Goal: Task Accomplishment & Management: Use online tool/utility

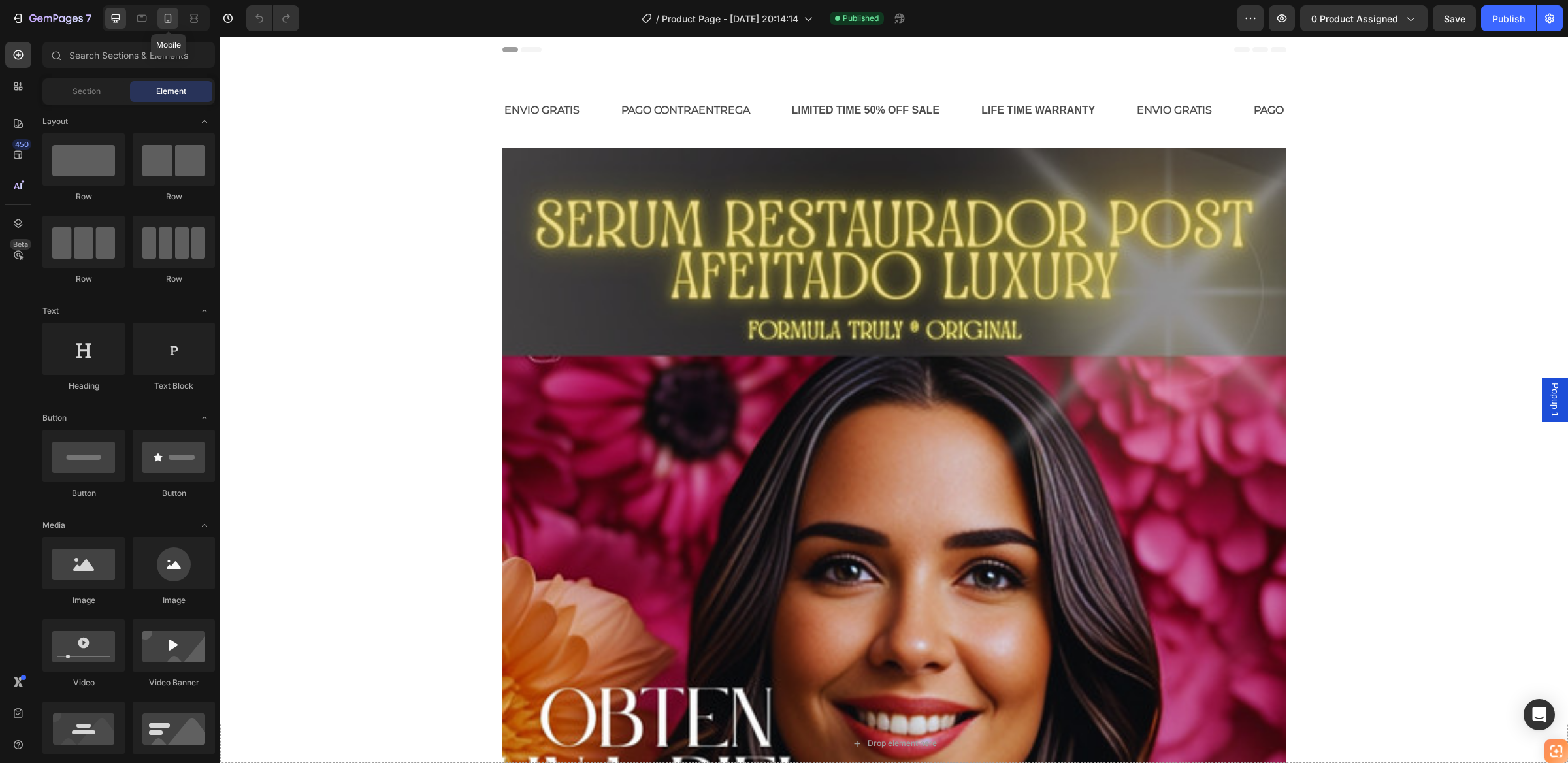
click at [167, 20] on icon at bounding box center [168, 18] width 13 height 13
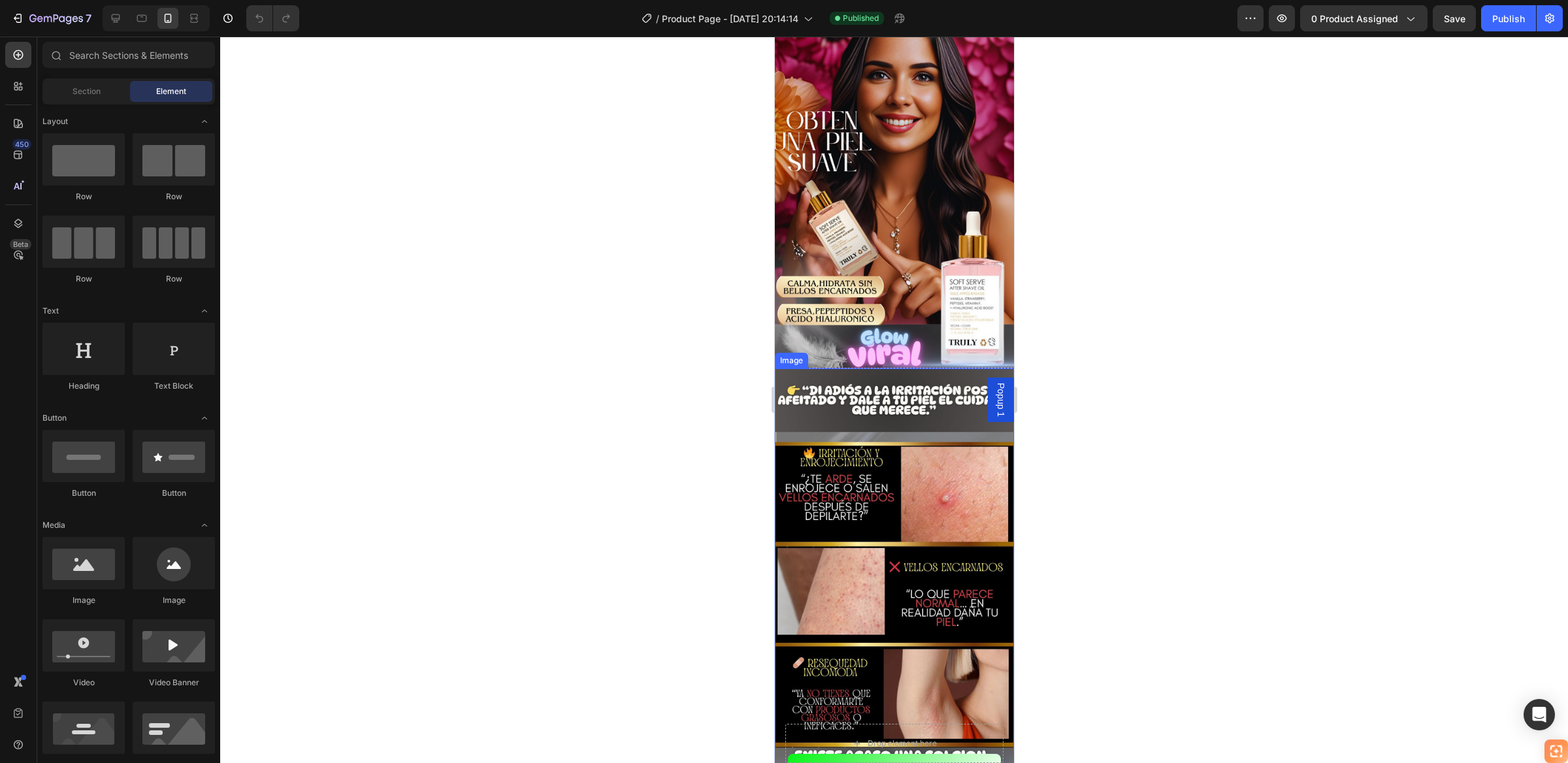
scroll to position [294, 0]
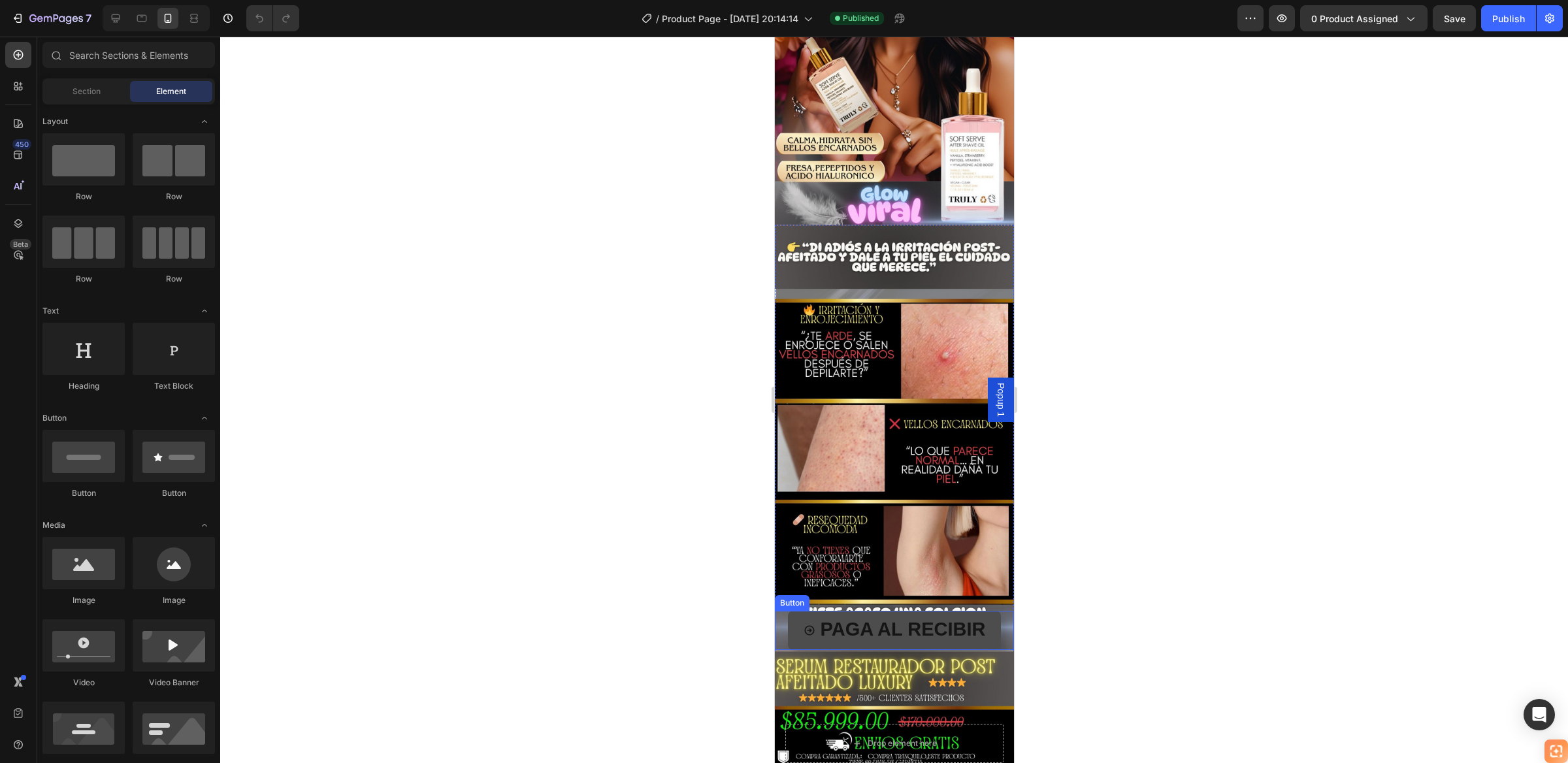
click at [861, 611] on button "PAGA AL RECIBIR" at bounding box center [894, 630] width 214 height 39
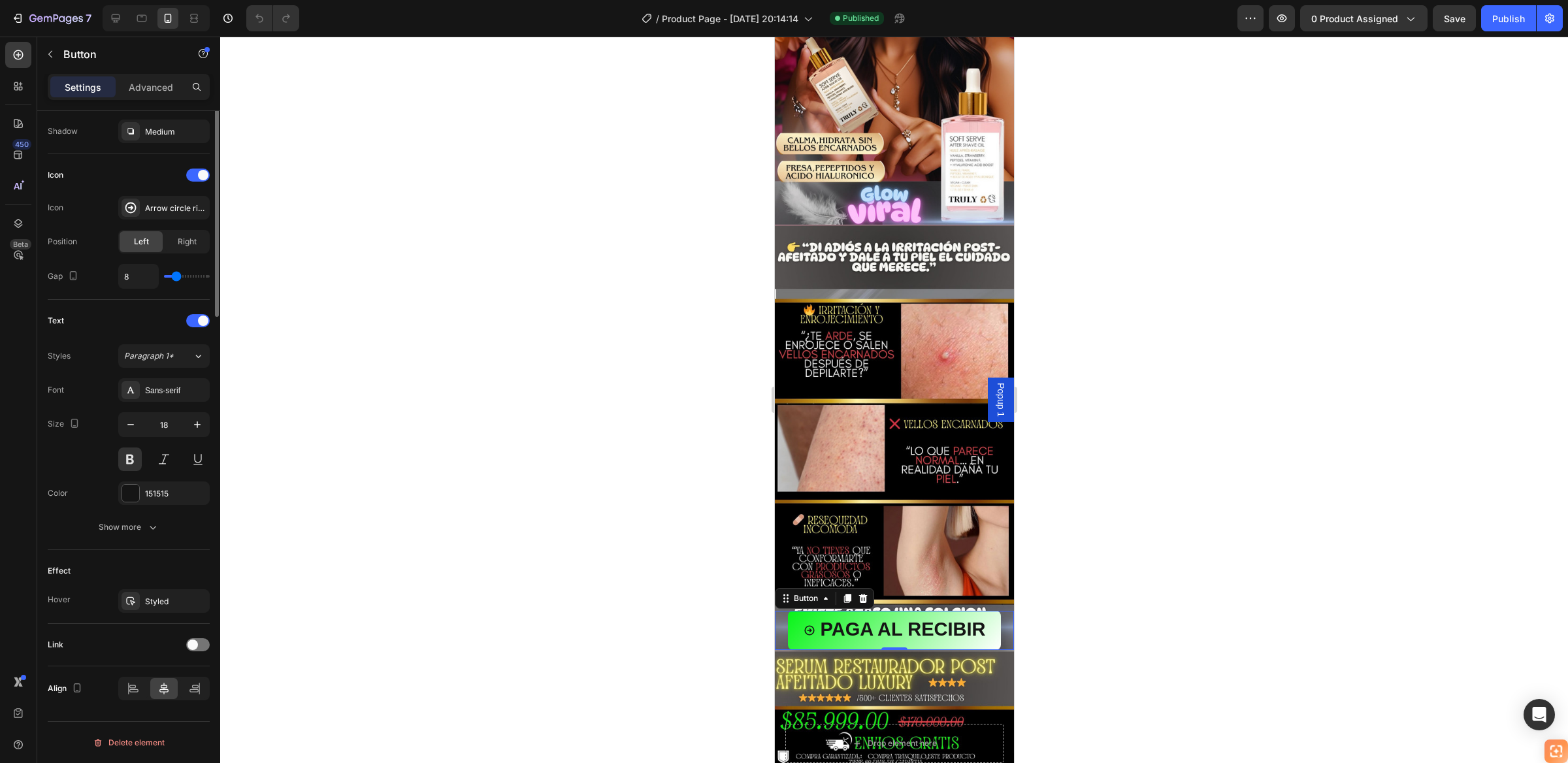
scroll to position [0, 0]
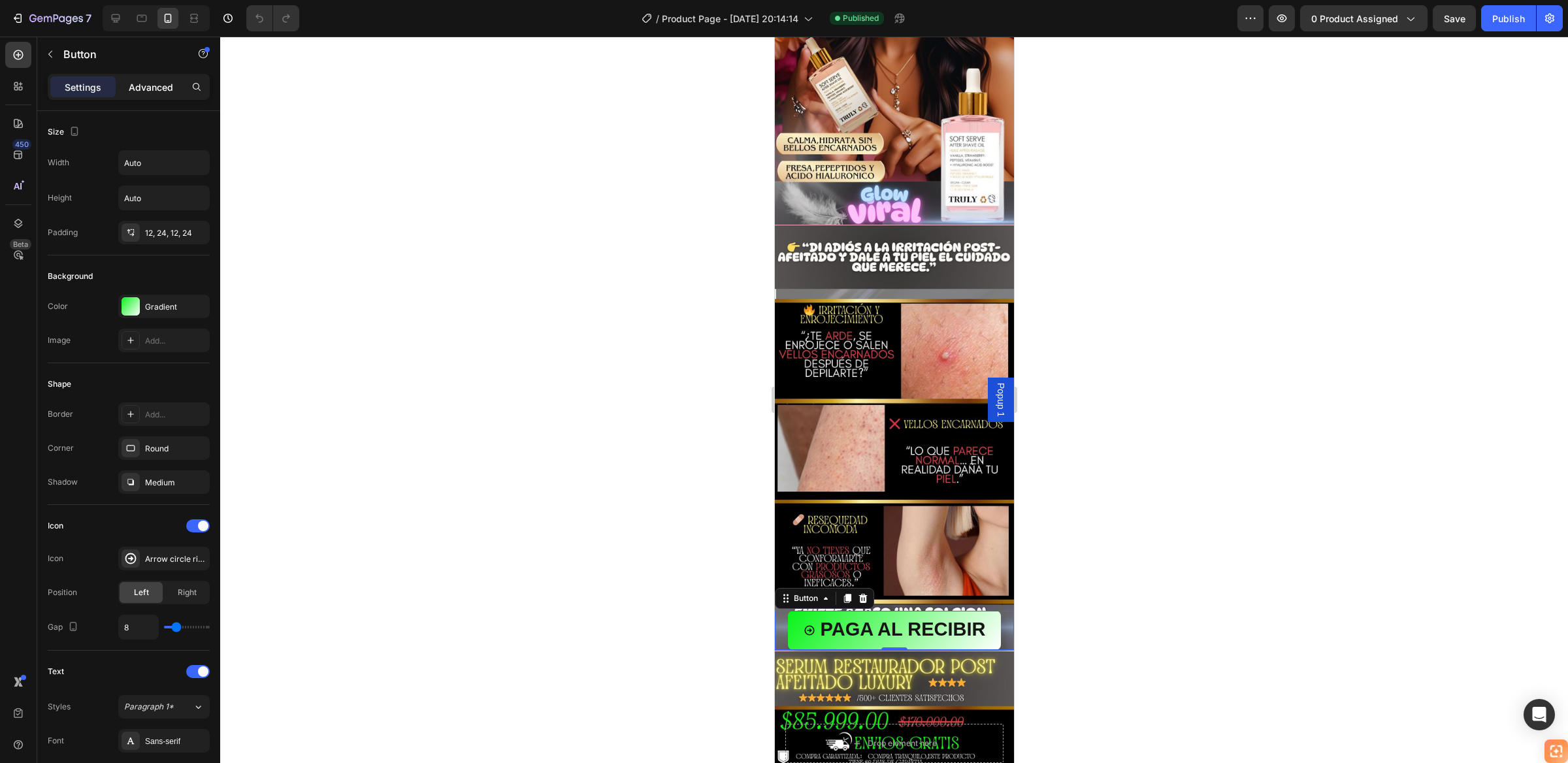
click at [147, 90] on p "Advanced" at bounding box center [151, 87] width 44 height 14
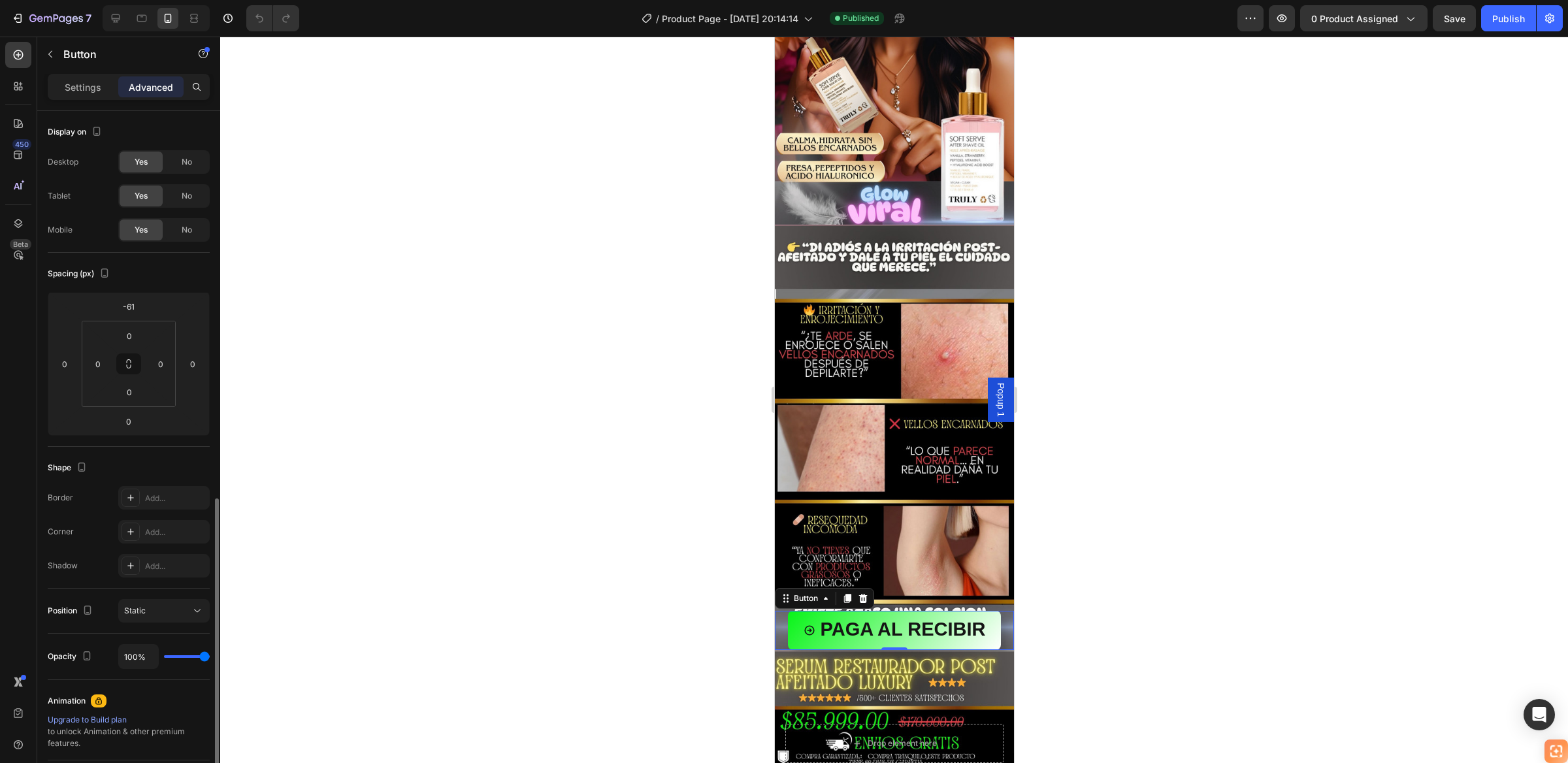
scroll to position [220, 0]
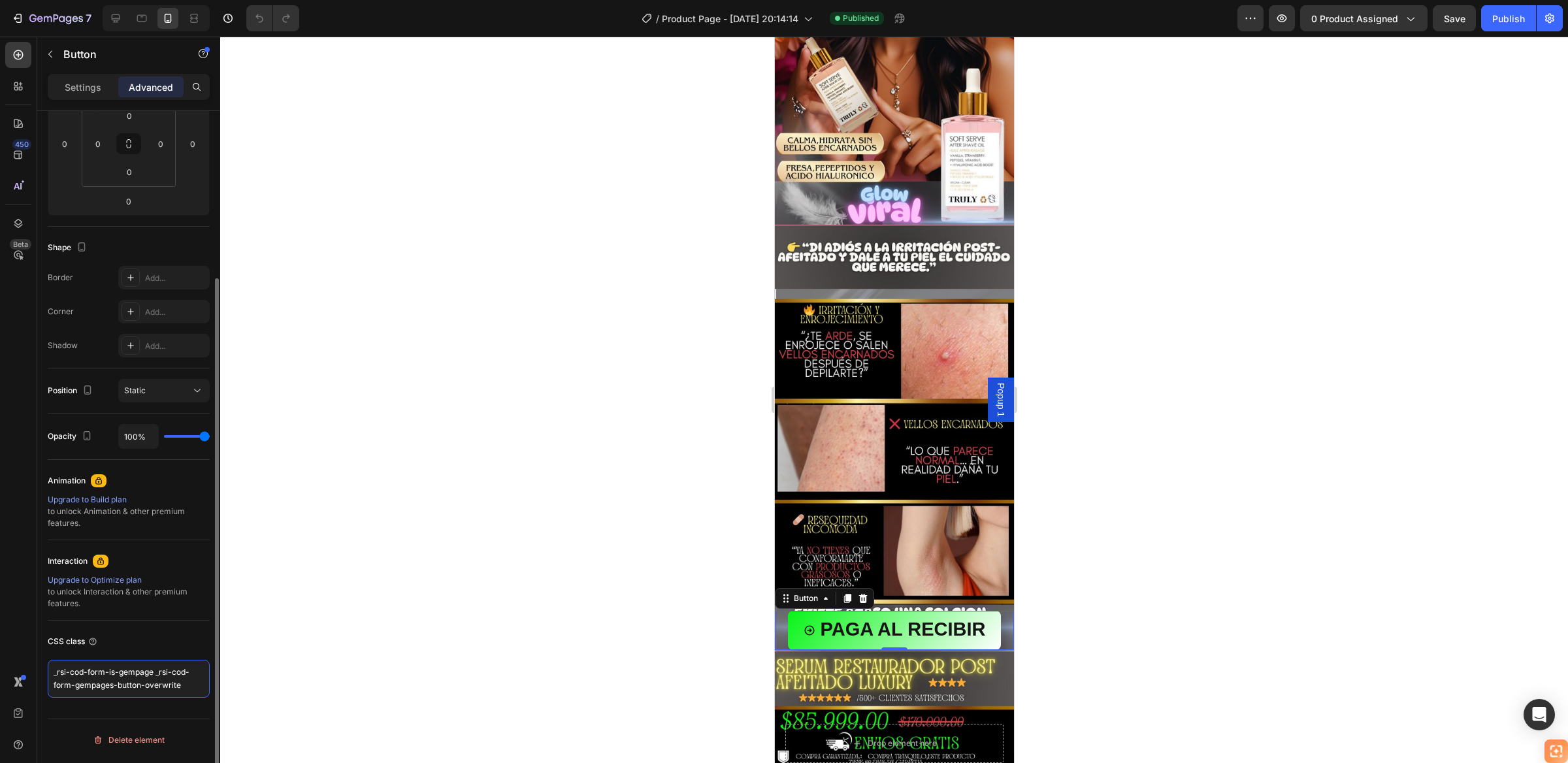
drag, startPoint x: 187, startPoint y: 686, endPoint x: 43, endPoint y: 666, distance: 145.4
click at [43, 666] on div "Display on Desktop Yes No Tablet Yes No Mobile Yes No Spacing (px) -61 0 0 0 0 …" at bounding box center [128, 344] width 183 height 907
click at [349, 666] on div at bounding box center [894, 400] width 1348 height 727
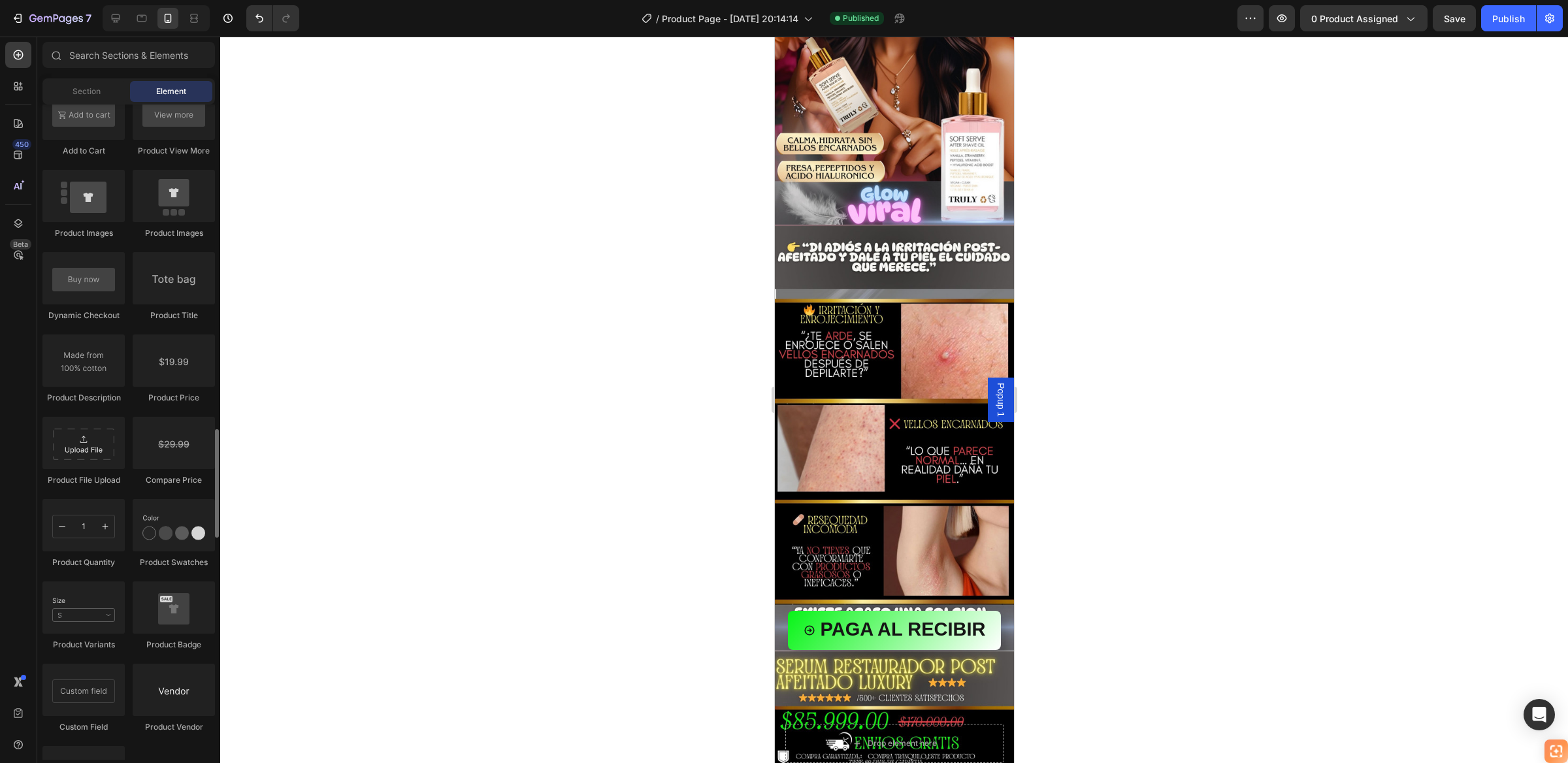
scroll to position [1666, 0]
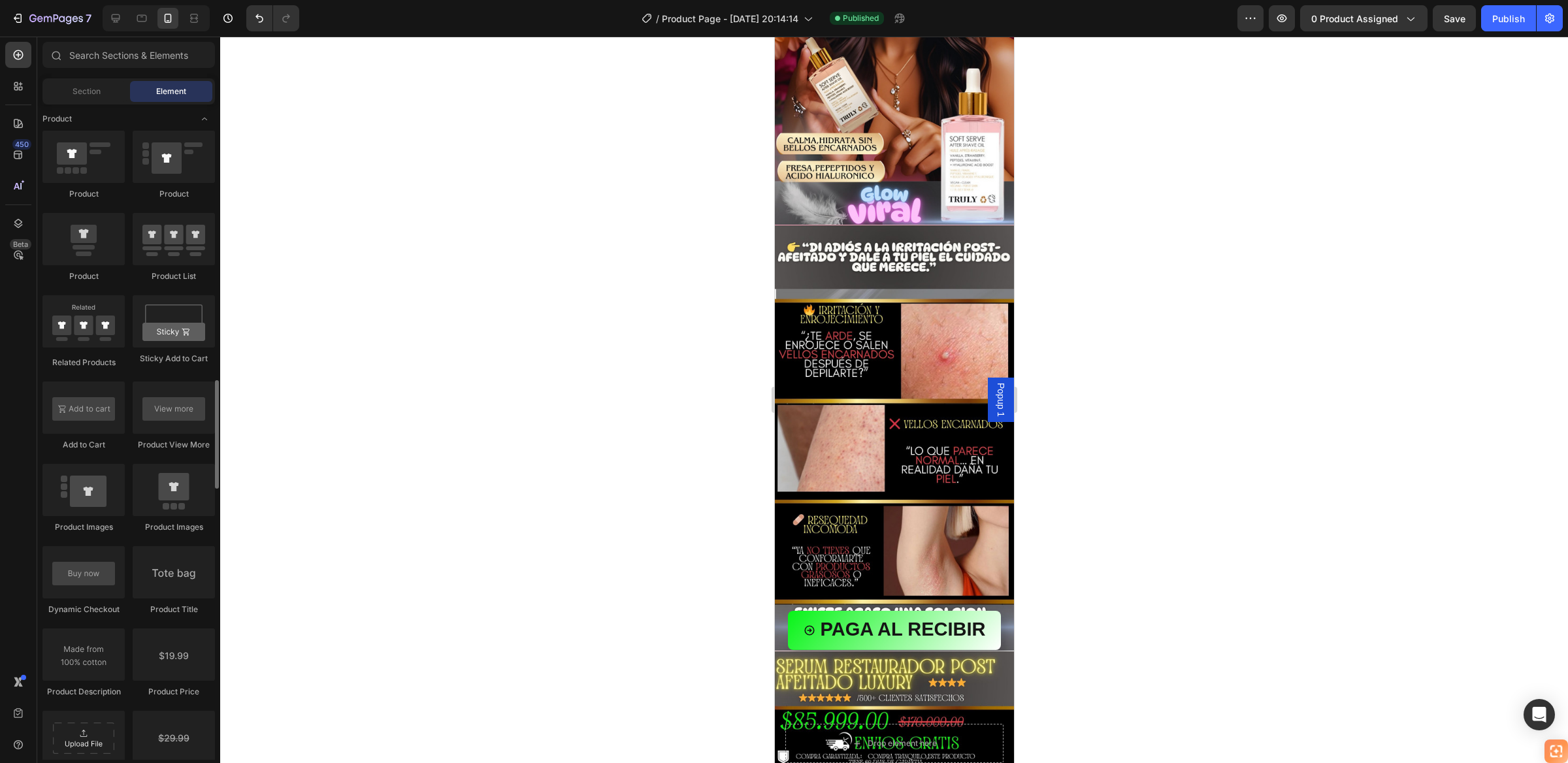
click at [185, 87] on span "Element" at bounding box center [171, 91] width 30 height 12
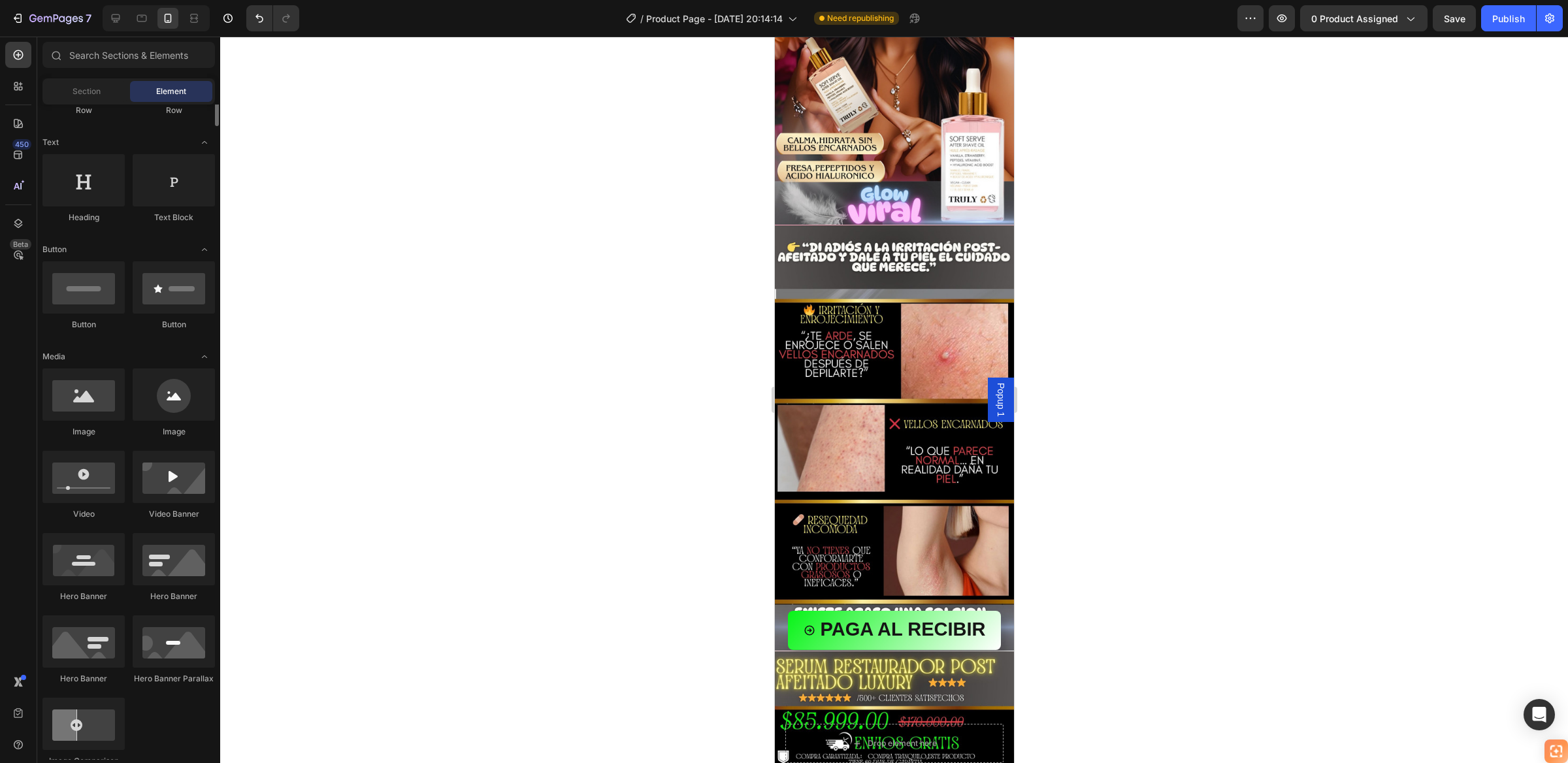
scroll to position [0, 0]
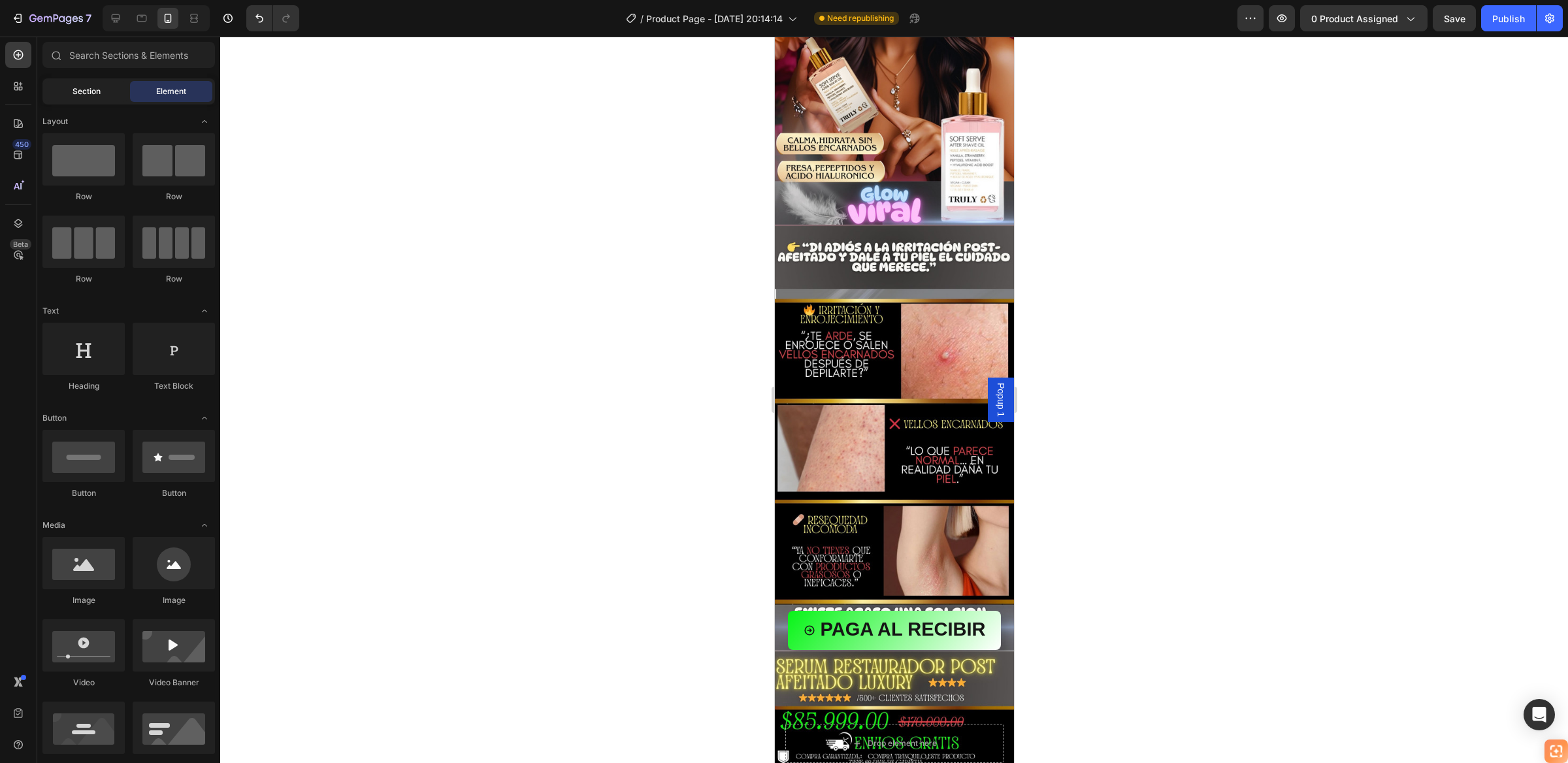
click at [79, 84] on div "Section" at bounding box center [86, 91] width 82 height 21
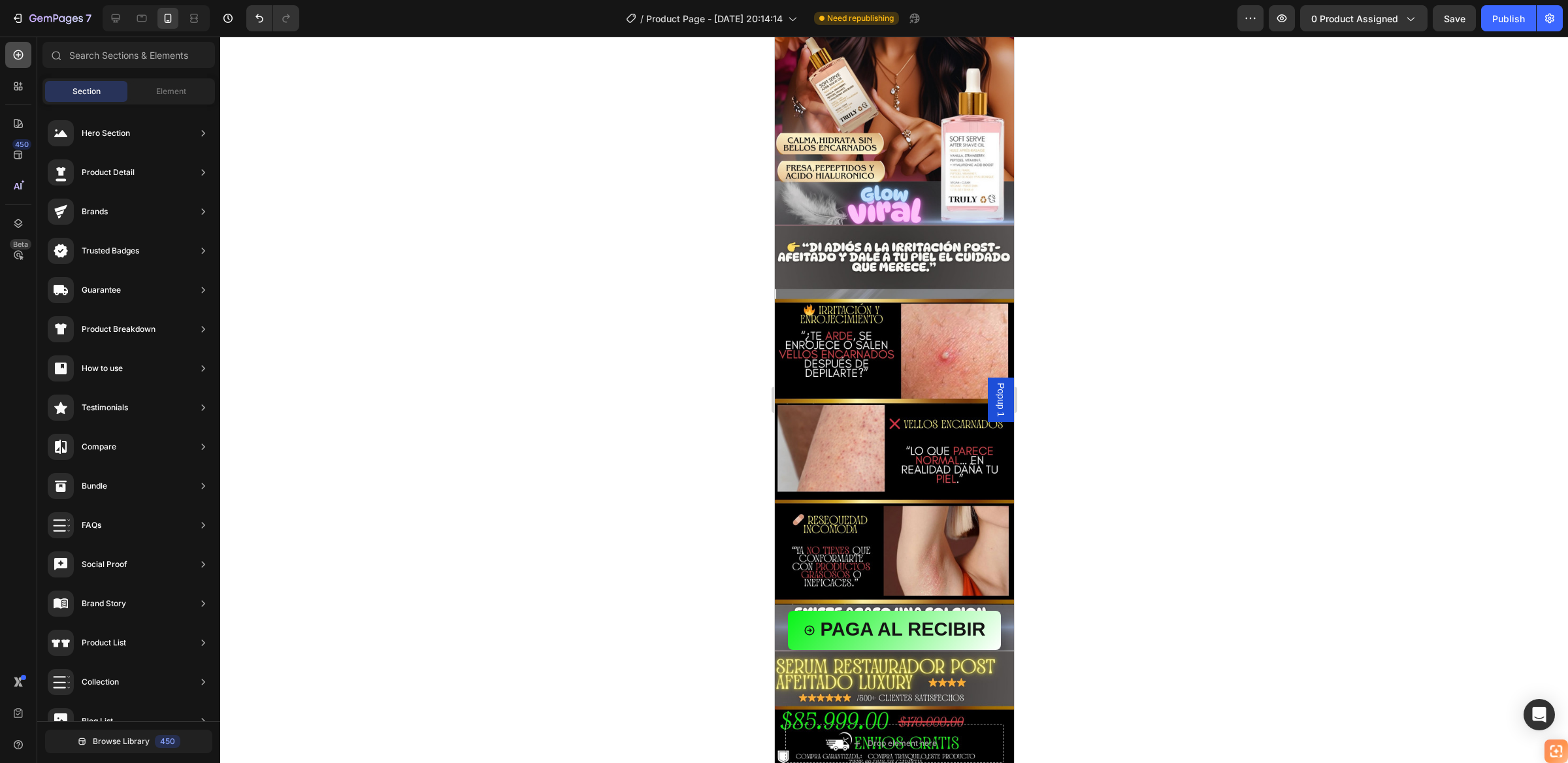
click at [16, 56] on icon at bounding box center [18, 55] width 13 height 13
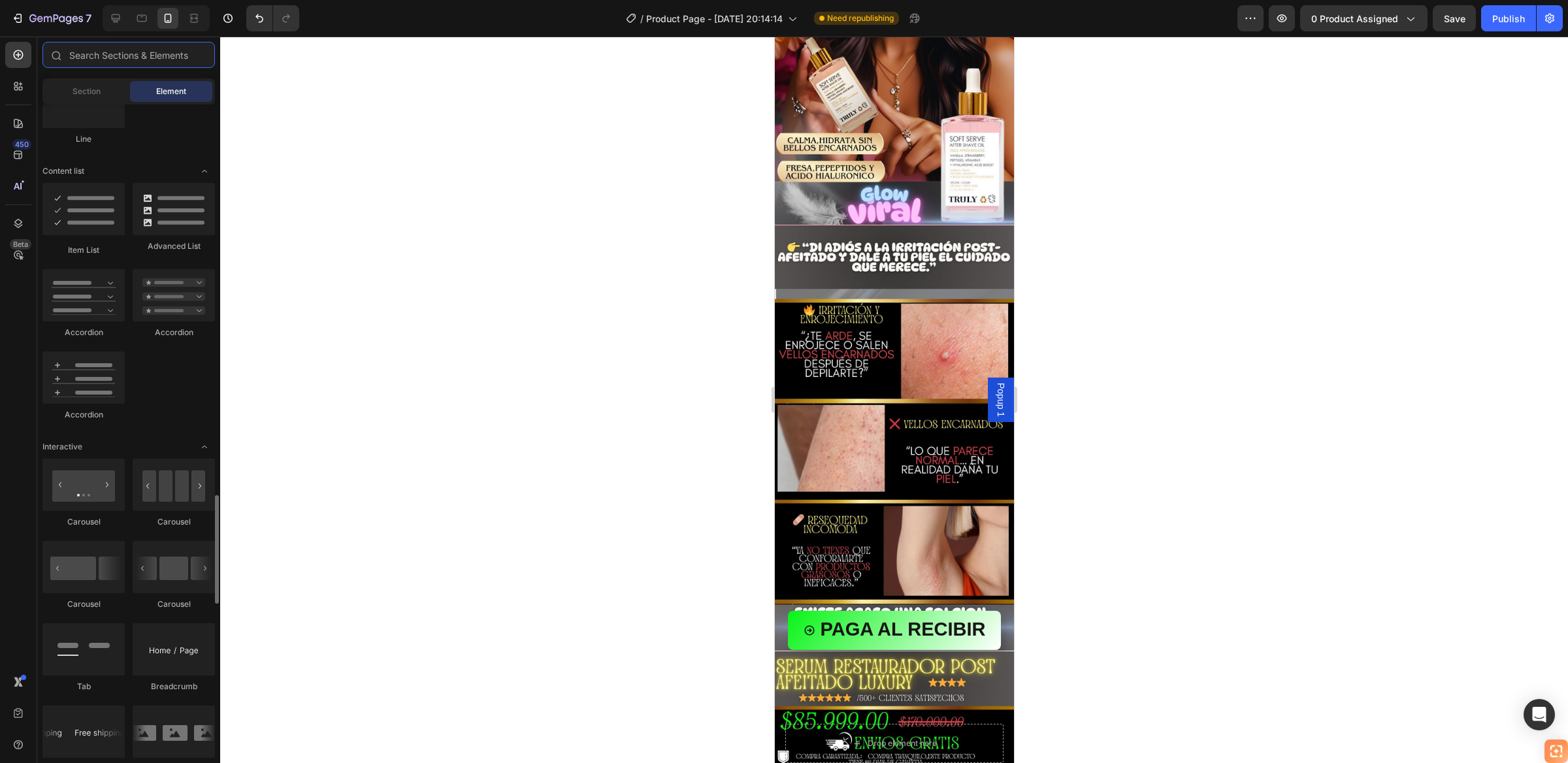
scroll to position [1274, 0]
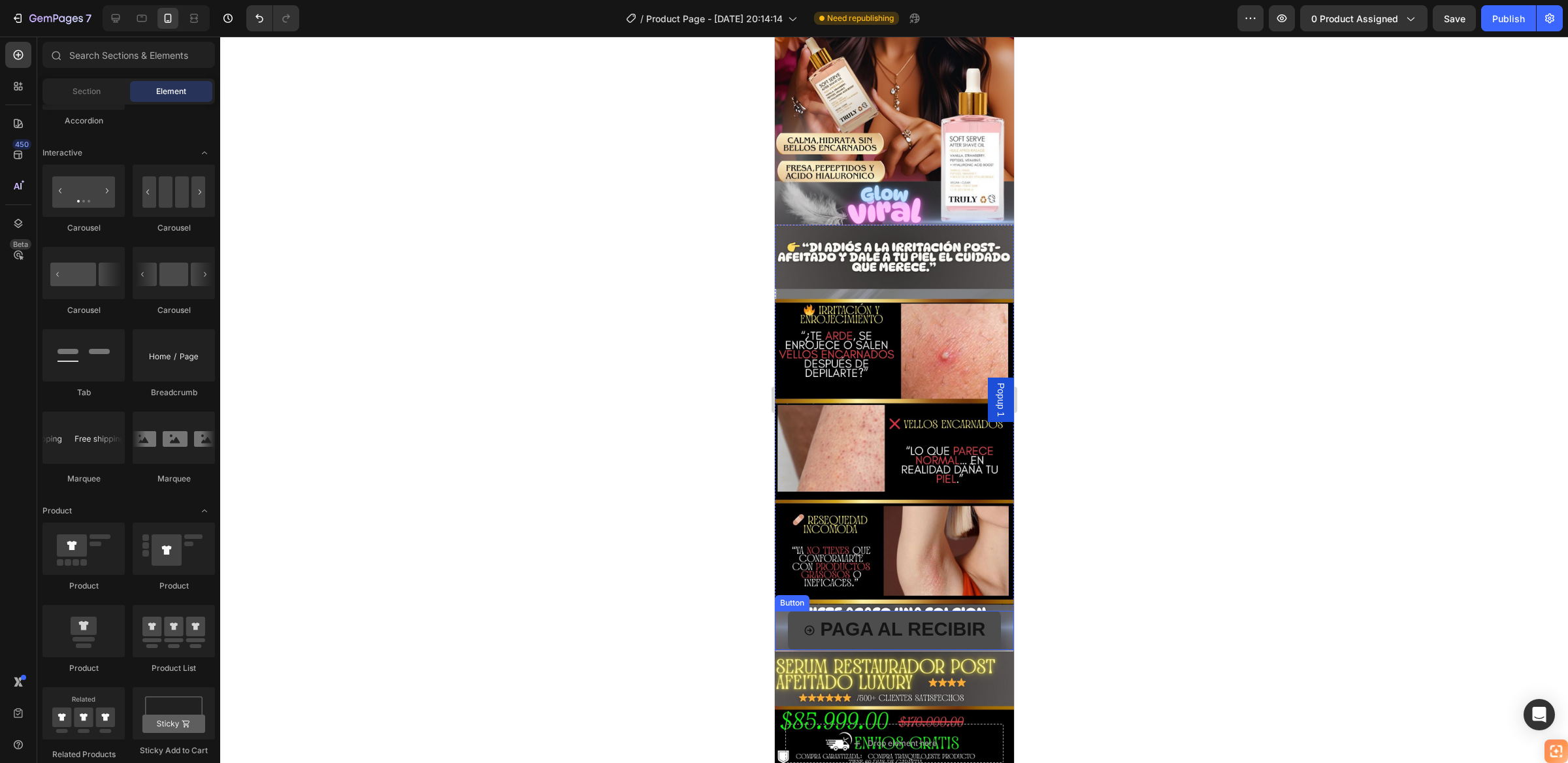
click at [791, 611] on button "PAGA AL RECIBIR" at bounding box center [894, 630] width 214 height 39
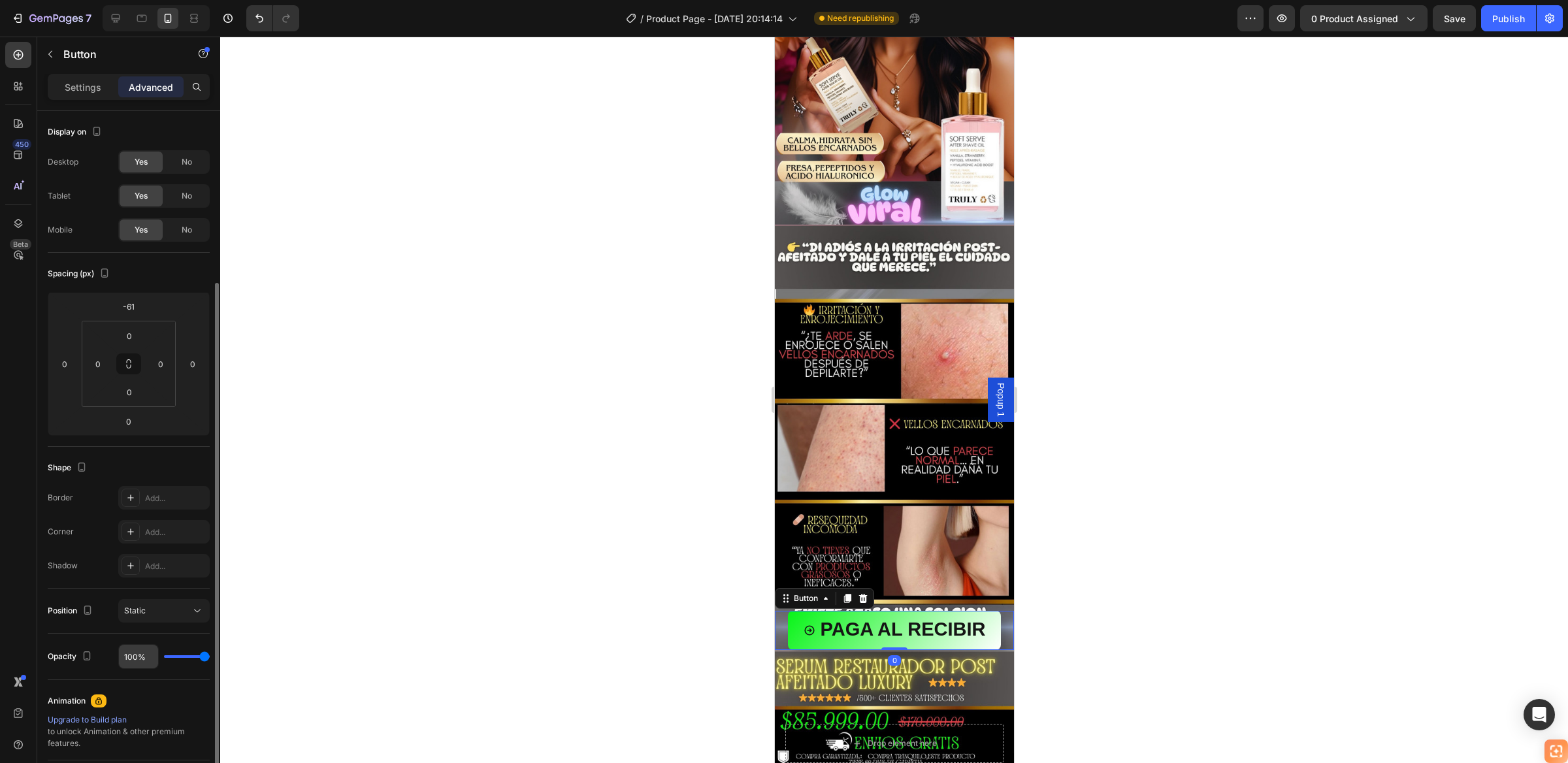
scroll to position [220, 0]
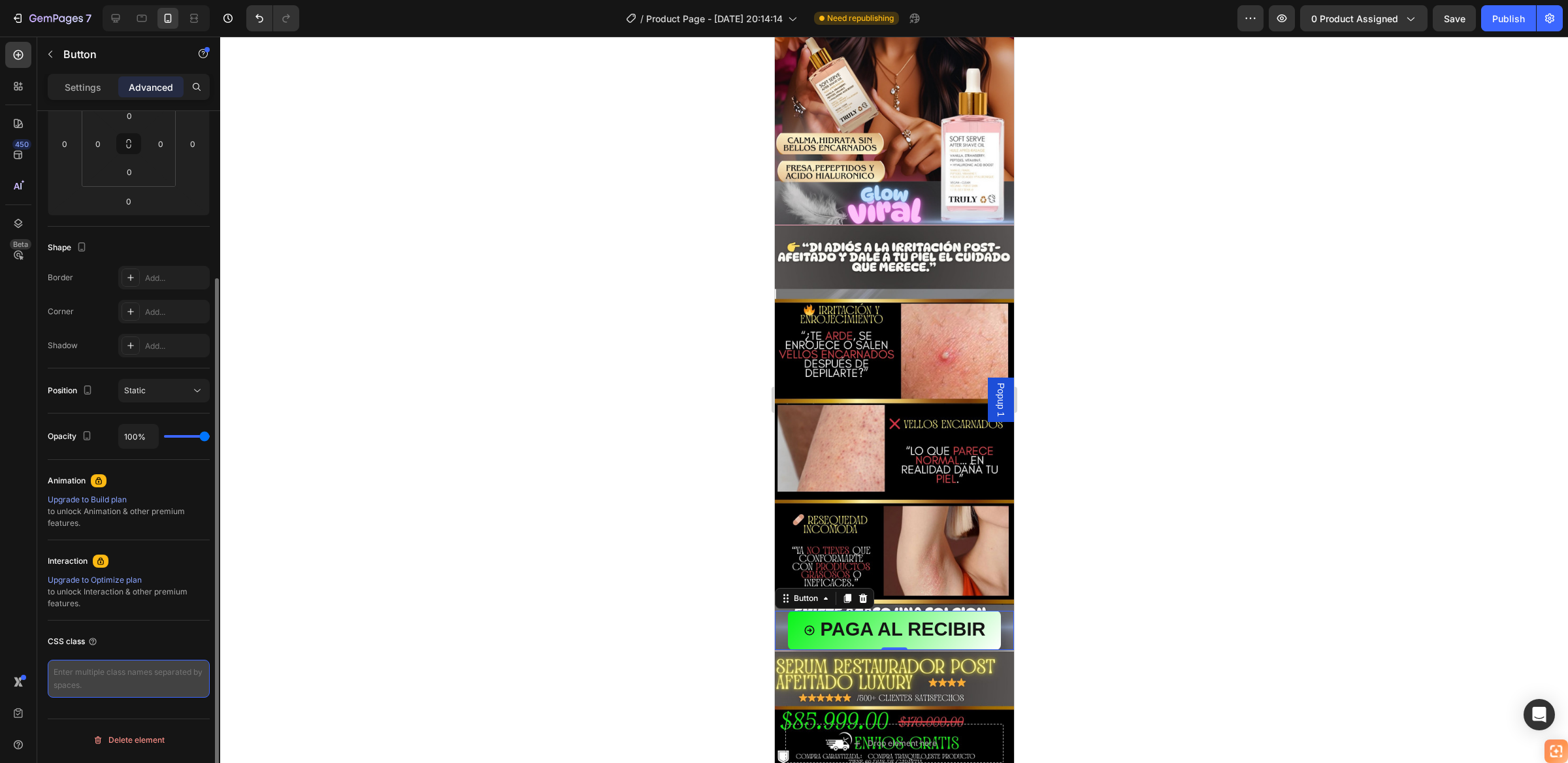
click at [117, 676] on textarea at bounding box center [128, 679] width 162 height 38
paste textarea "_rsi-cod-form-is-gempage _rsi-cod-form-gempages-button-overwrite"
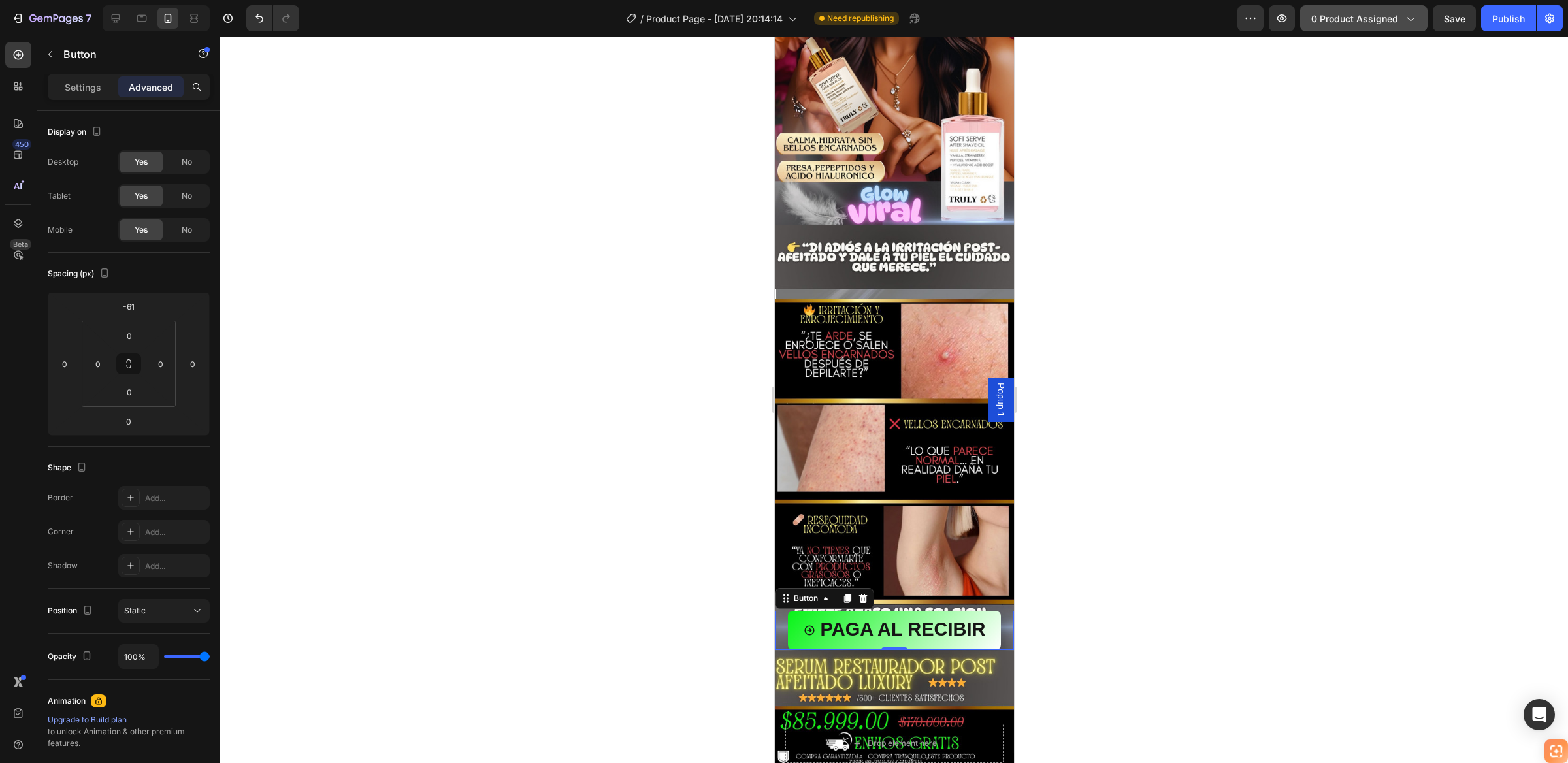
type textarea "_rsi-cod-form-is-gempage _rsi-cod-form-gempages-button-overwrite"
click at [1412, 16] on icon "button" at bounding box center [1409, 18] width 13 height 13
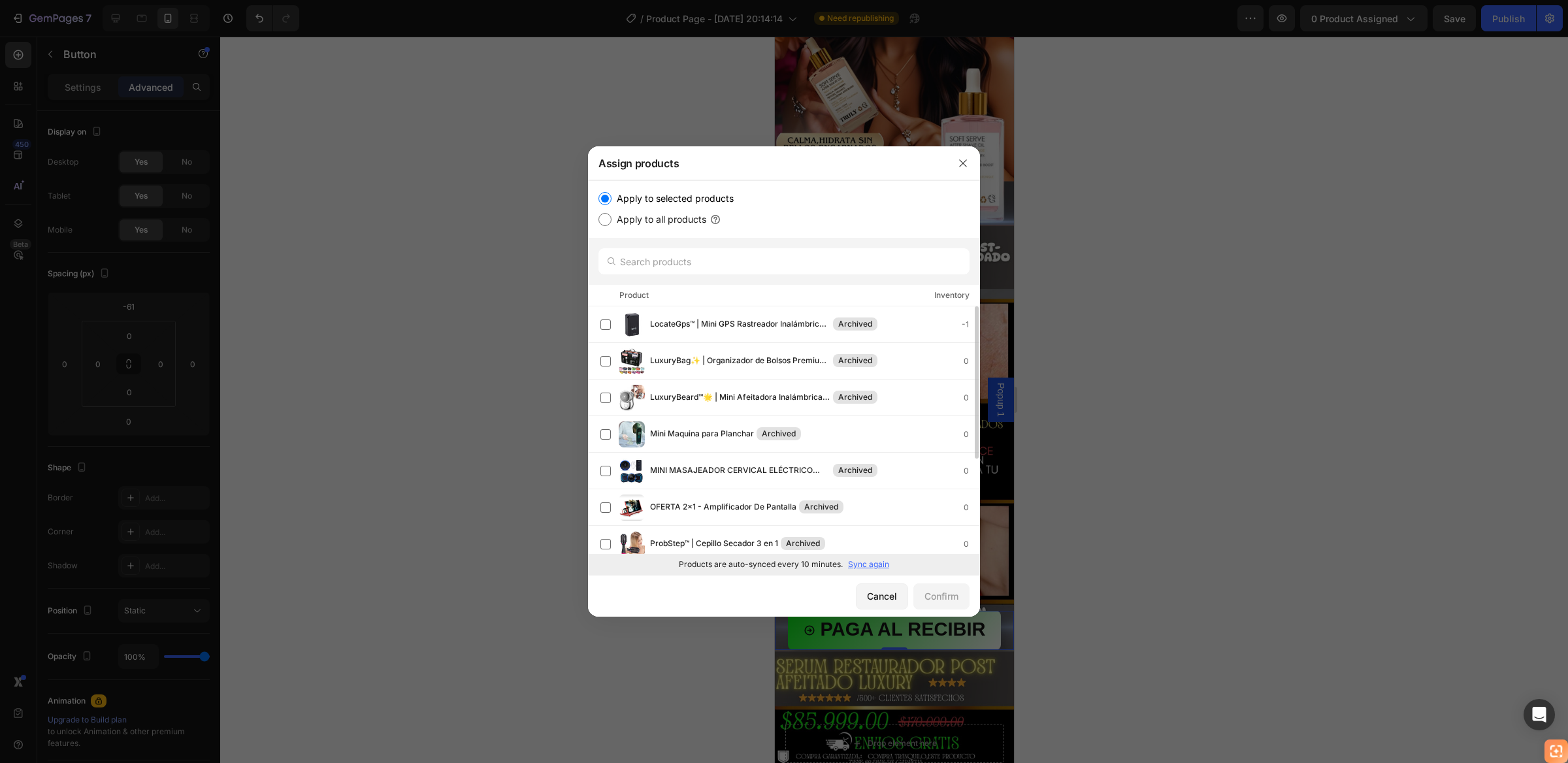
scroll to position [154, 0]
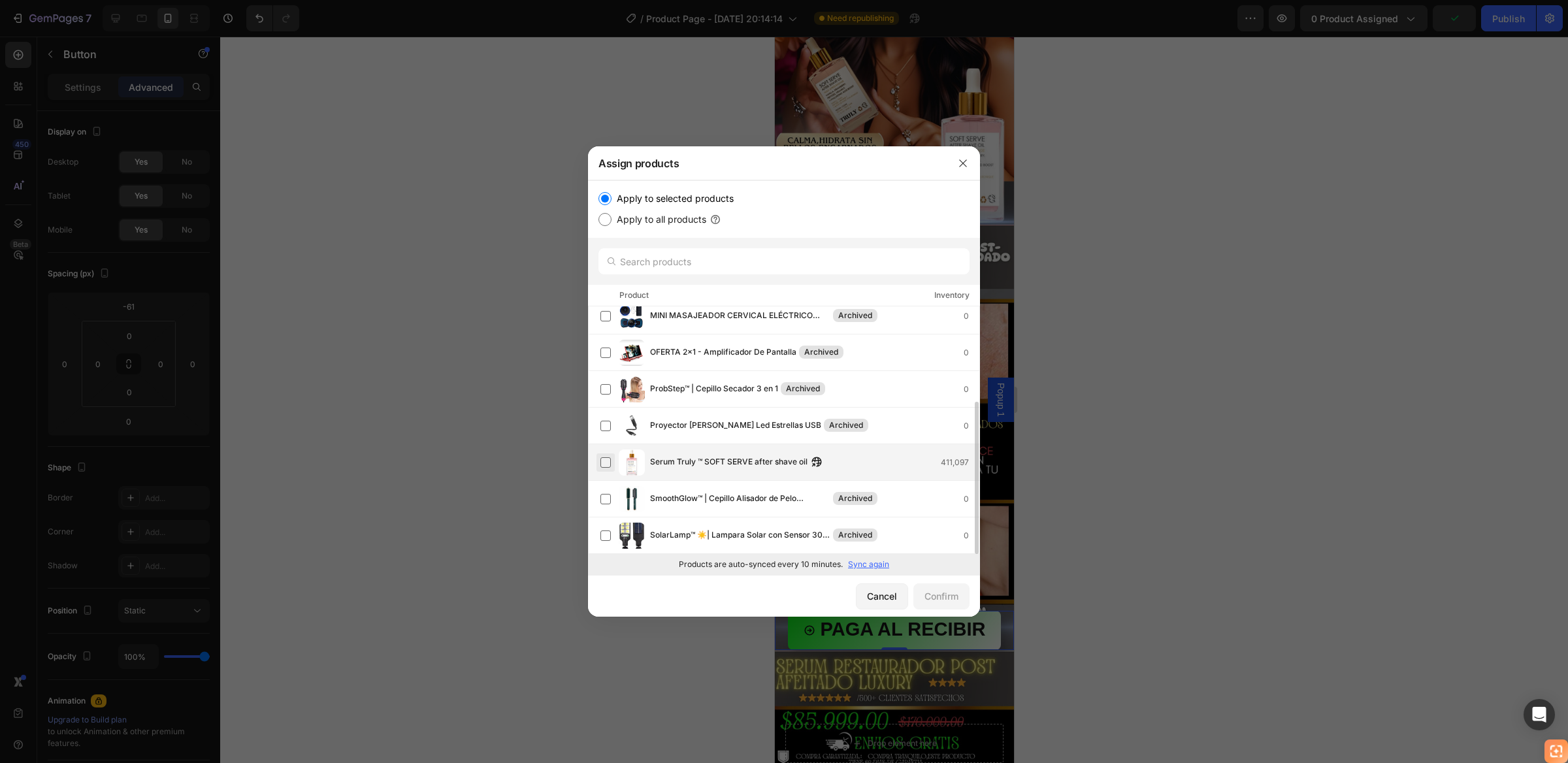
click at [609, 461] on label at bounding box center [606, 463] width 11 height 11
click at [932, 592] on div "Confirm" at bounding box center [942, 596] width 34 height 14
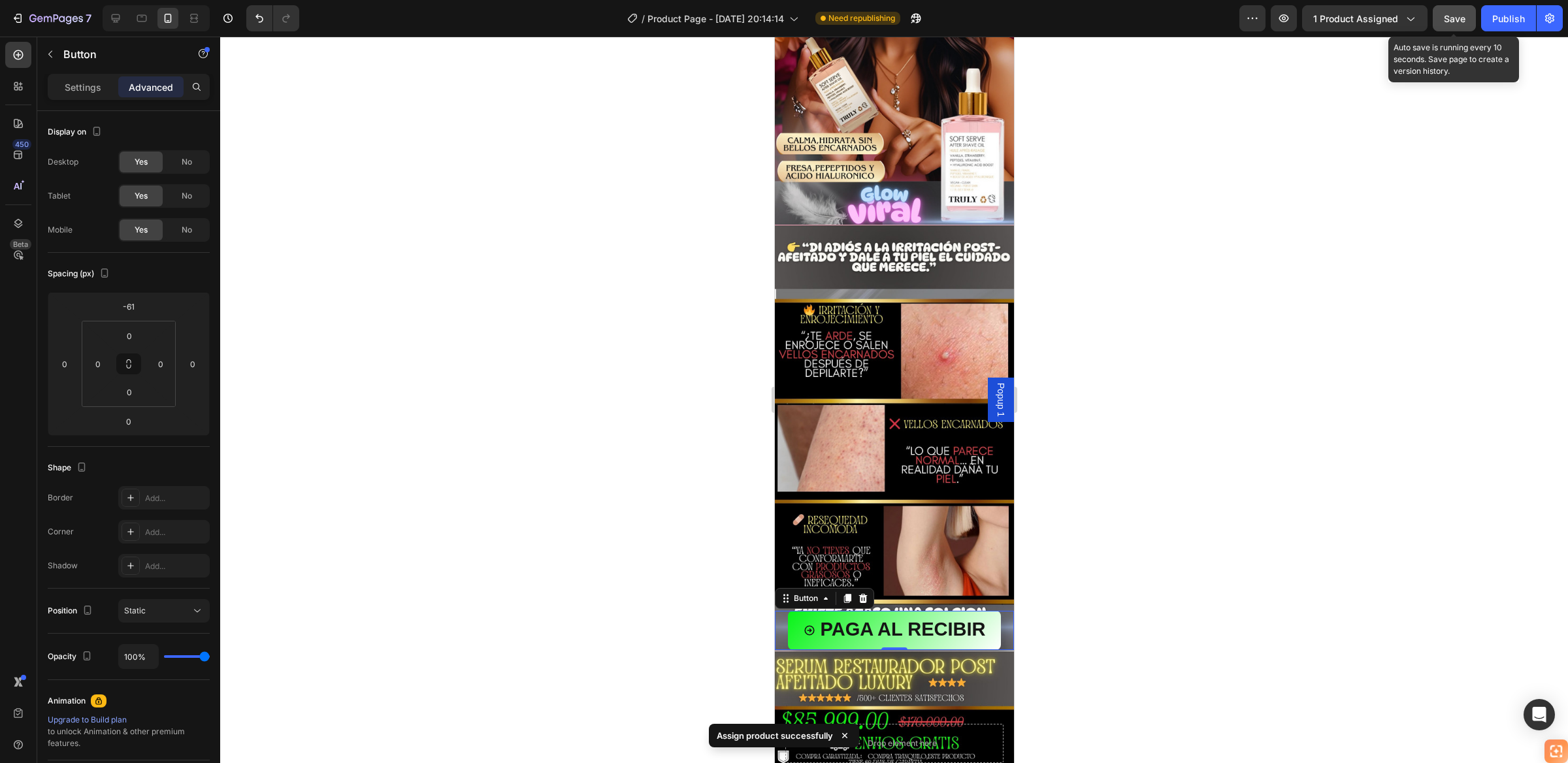
click at [1454, 23] on span "Save" at bounding box center [1454, 18] width 22 height 11
click at [1507, 18] on div "Publish" at bounding box center [1508, 18] width 32 height 14
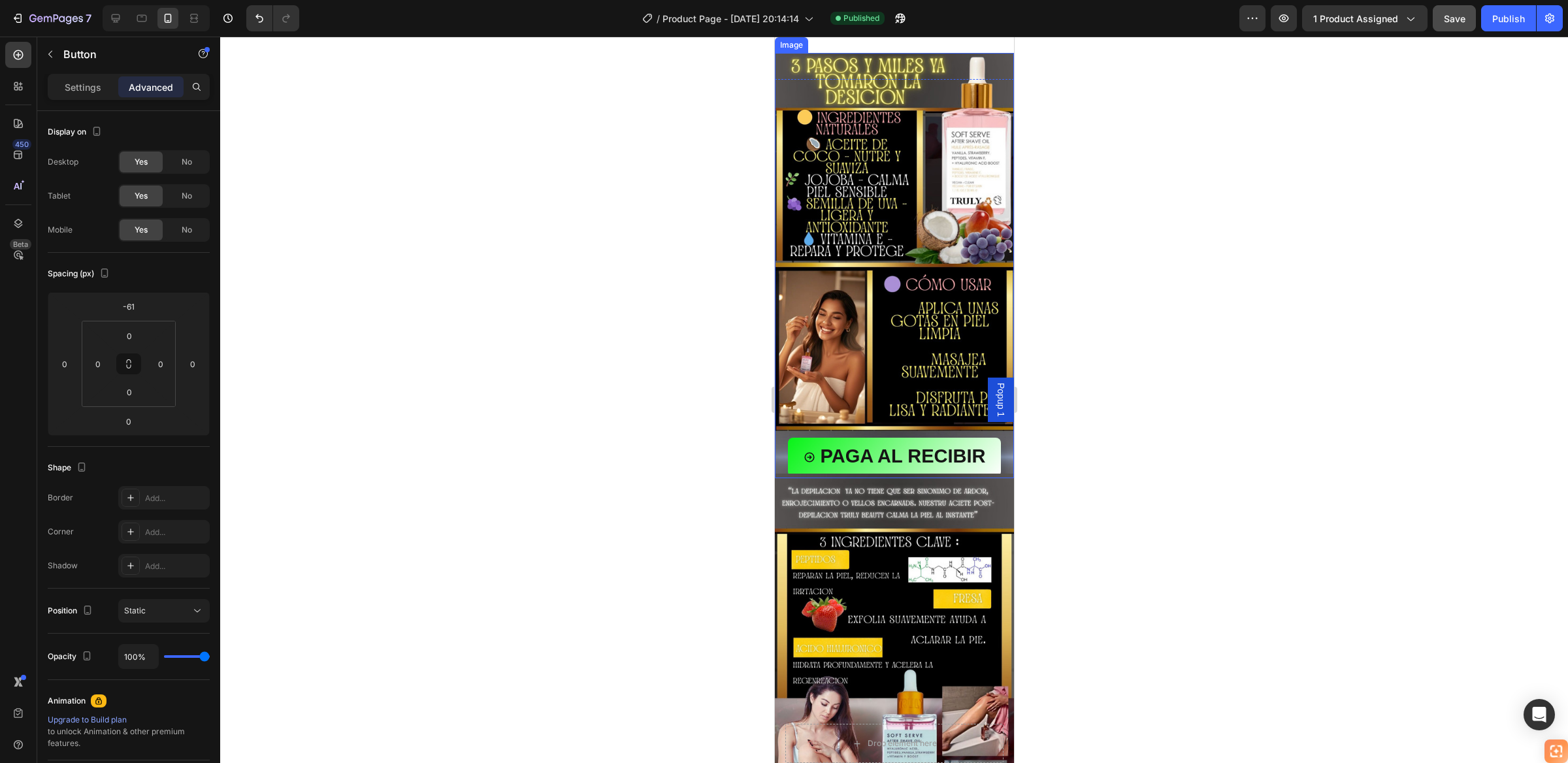
scroll to position [1372, 0]
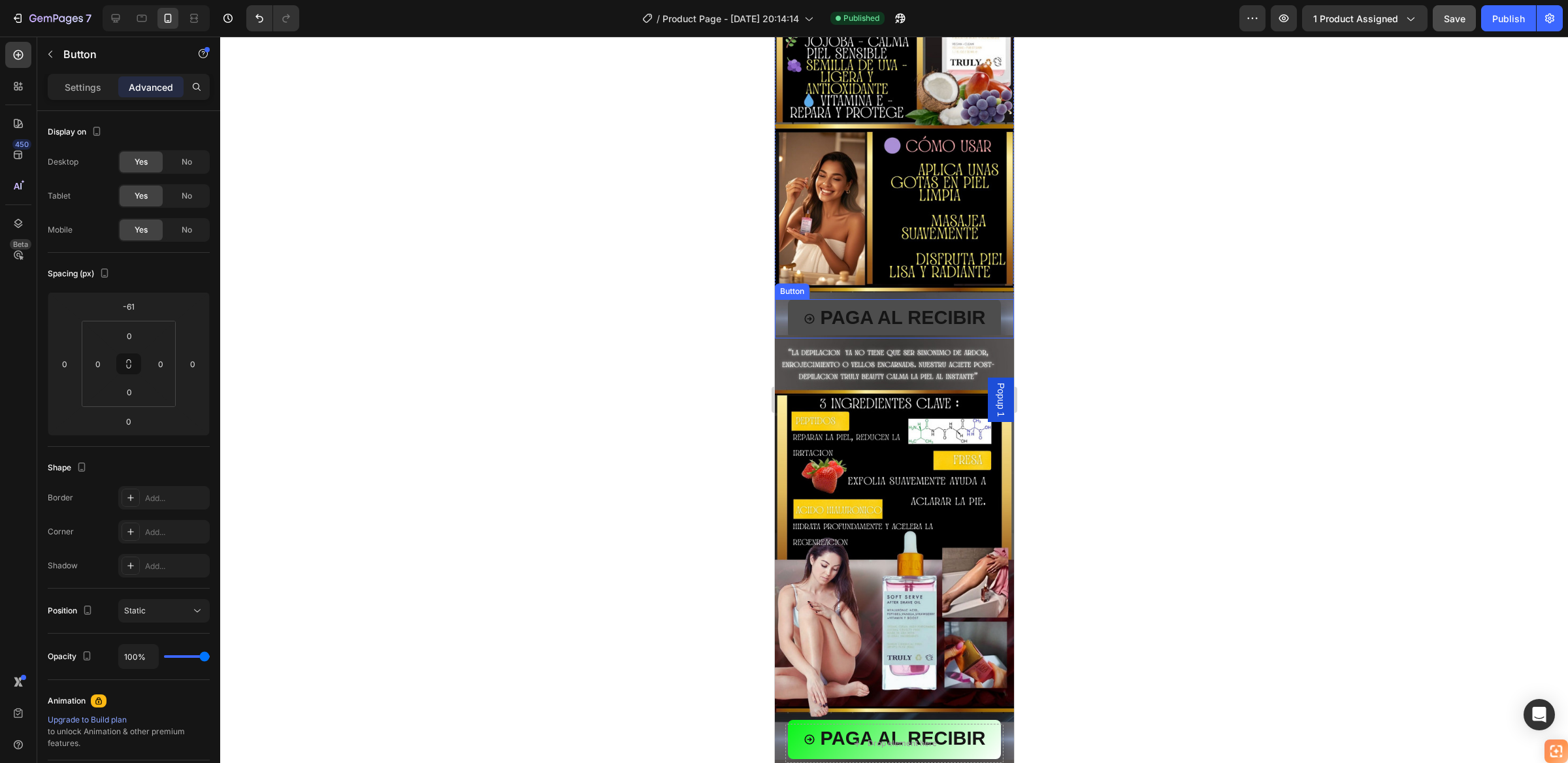
click at [981, 299] on button "PAGA AL RECIBIR" at bounding box center [894, 318] width 214 height 39
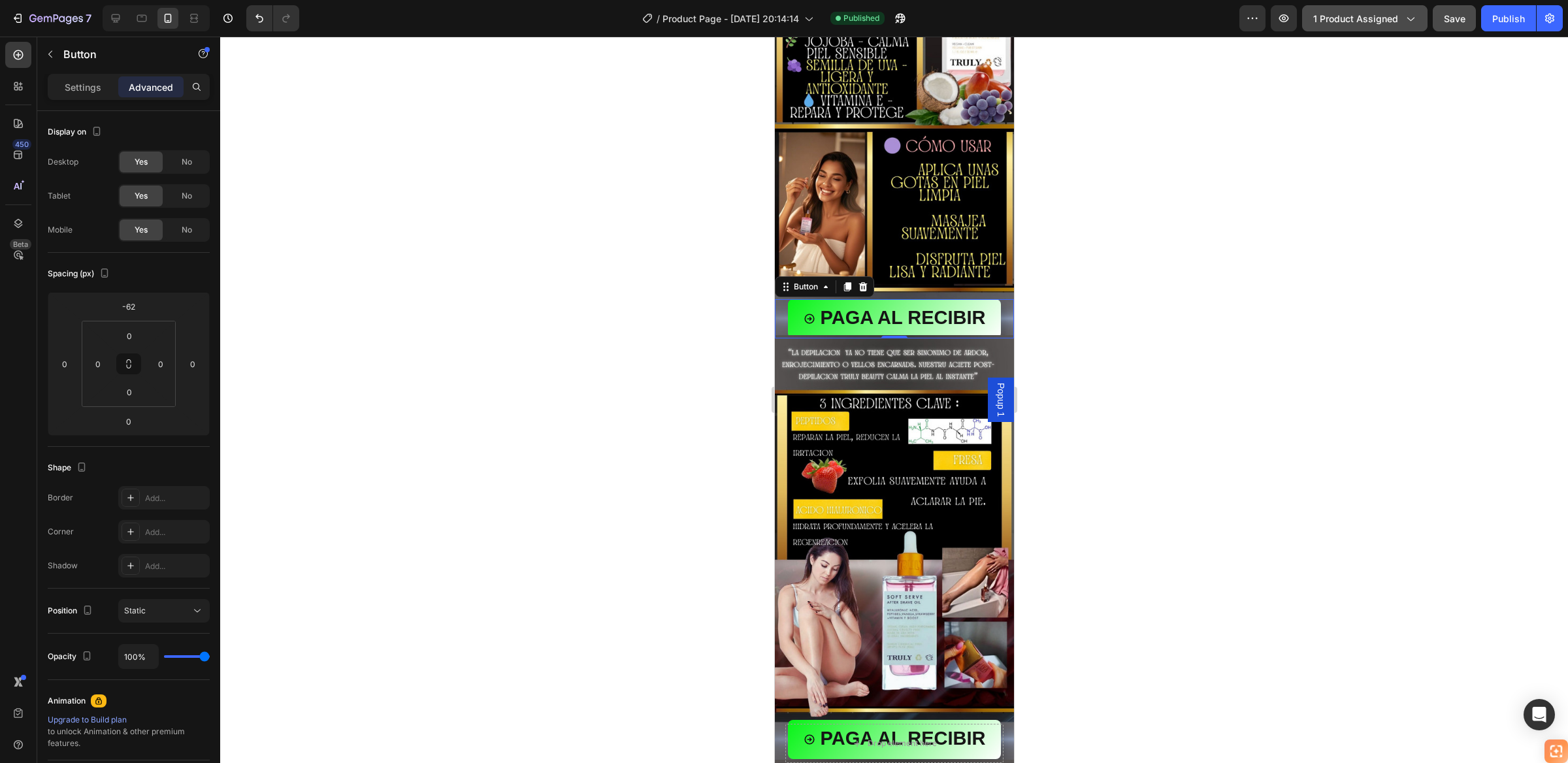
click at [1390, 24] on span "1 product assigned" at bounding box center [1355, 18] width 85 height 14
click at [485, 230] on div at bounding box center [894, 400] width 1348 height 727
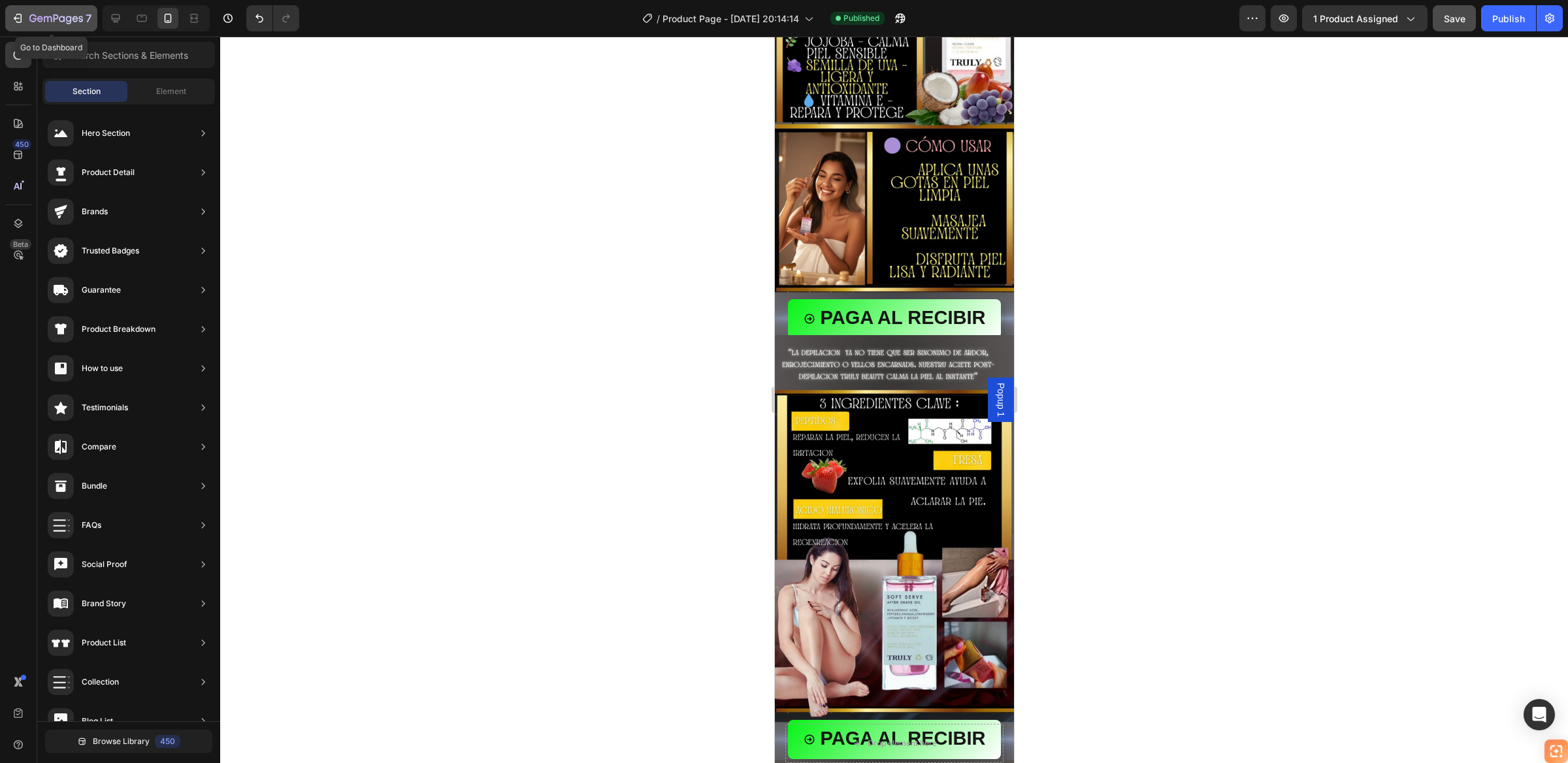
click at [18, 20] on icon "button" at bounding box center [17, 18] width 13 height 13
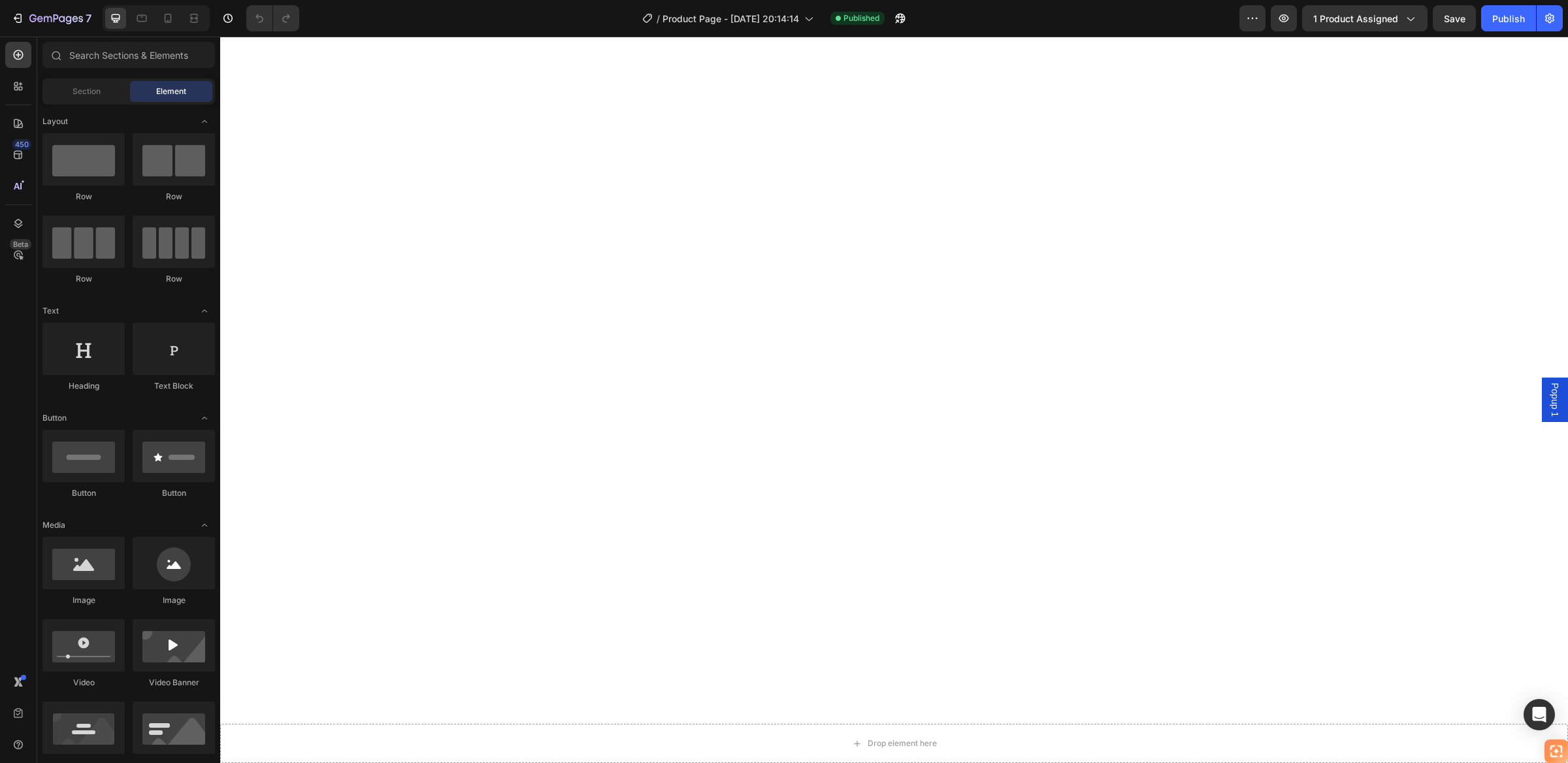
scroll to position [1470, 0]
click at [173, 22] on icon at bounding box center [168, 18] width 13 height 13
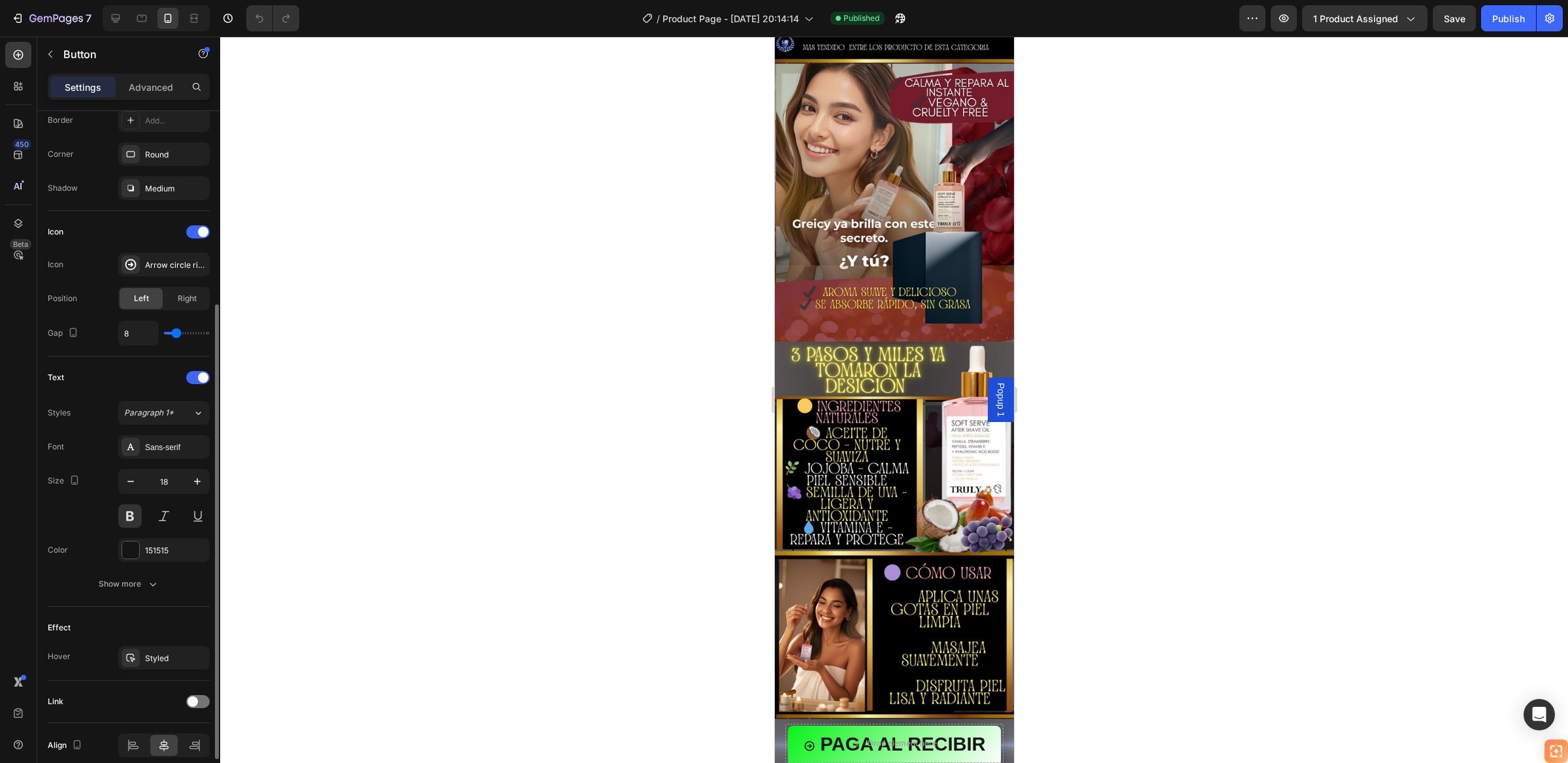
scroll to position [356, 0]
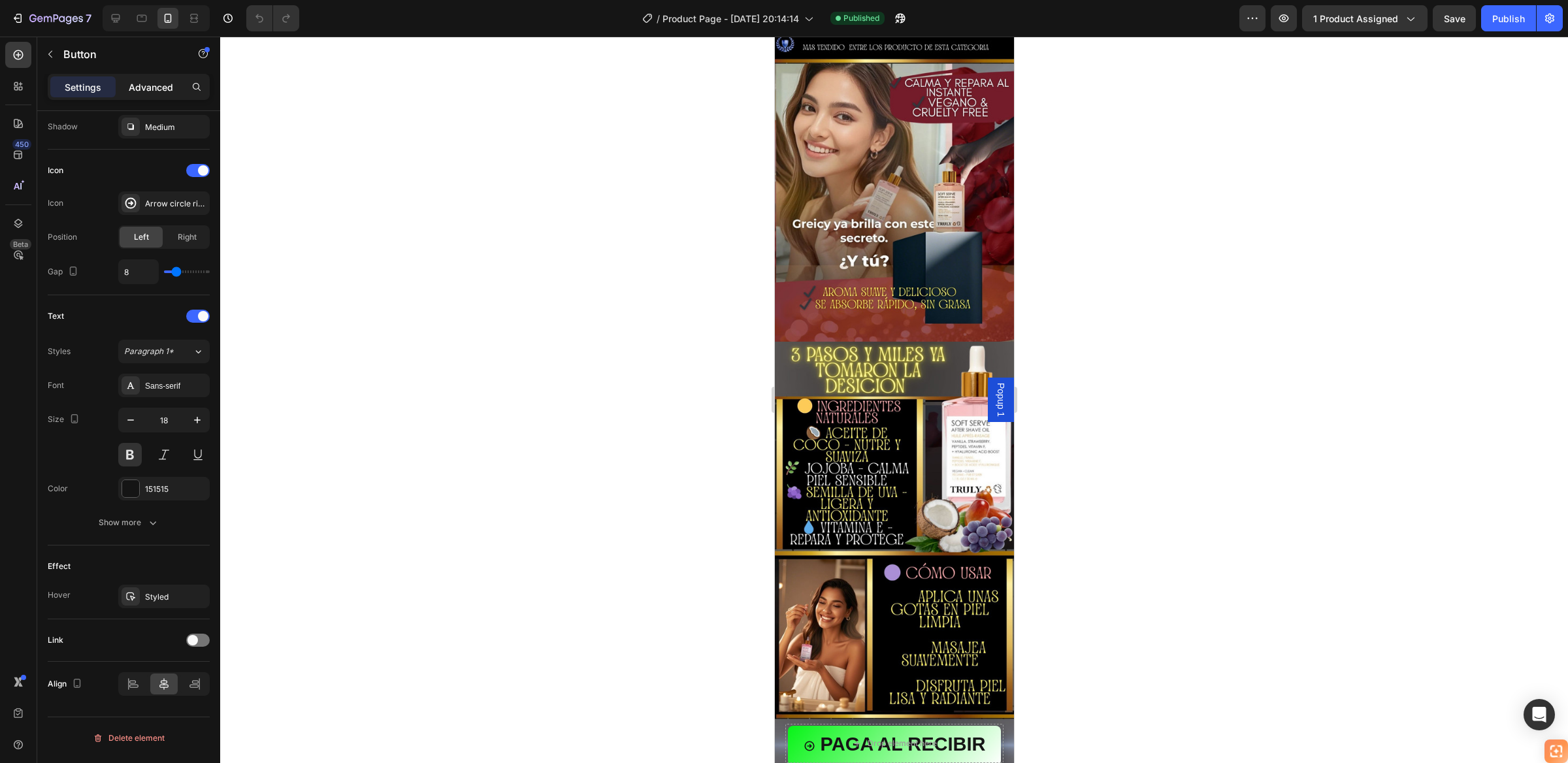
click at [176, 81] on div "Advanced" at bounding box center [151, 87] width 65 height 21
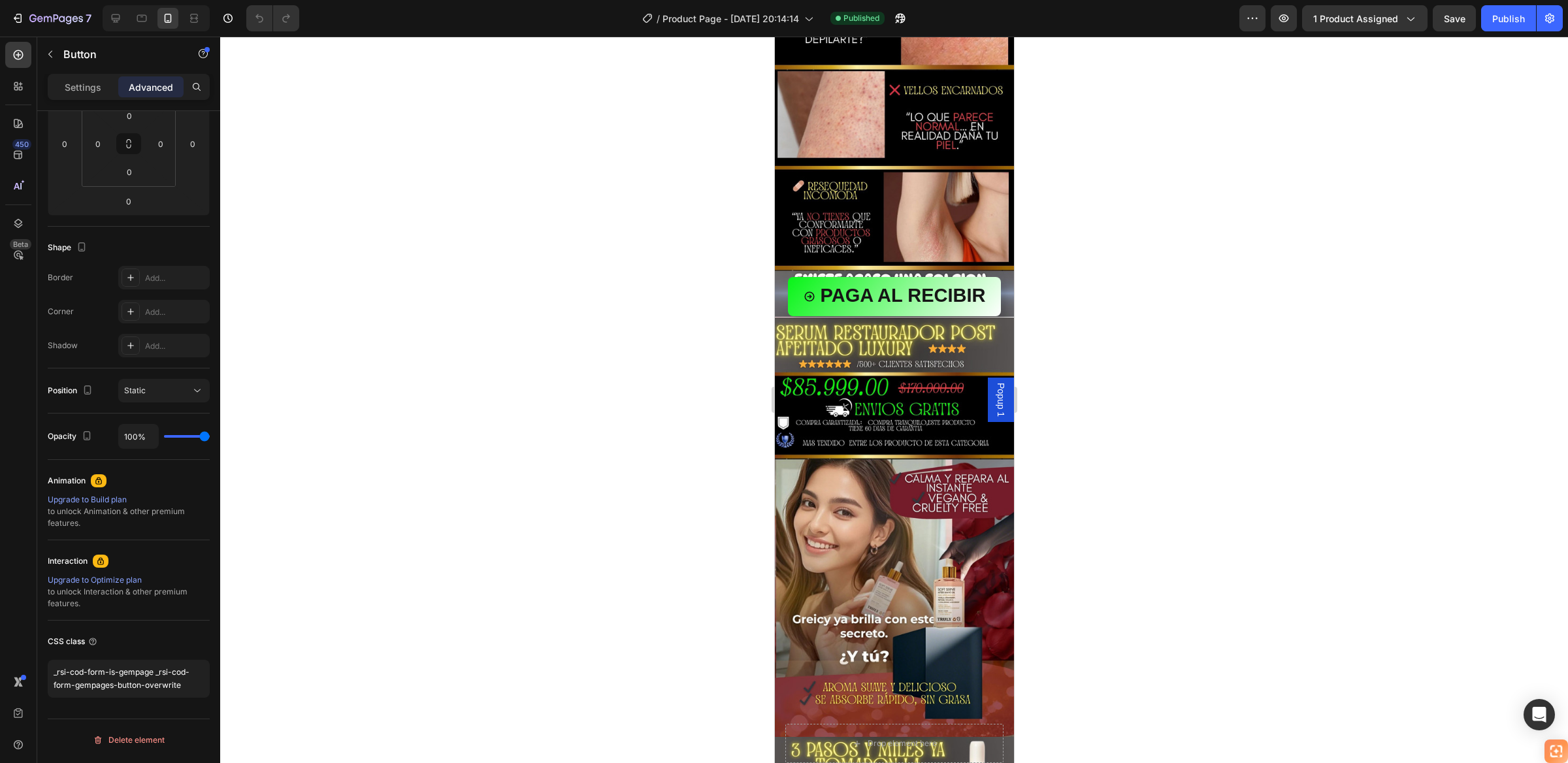
scroll to position [594, 0]
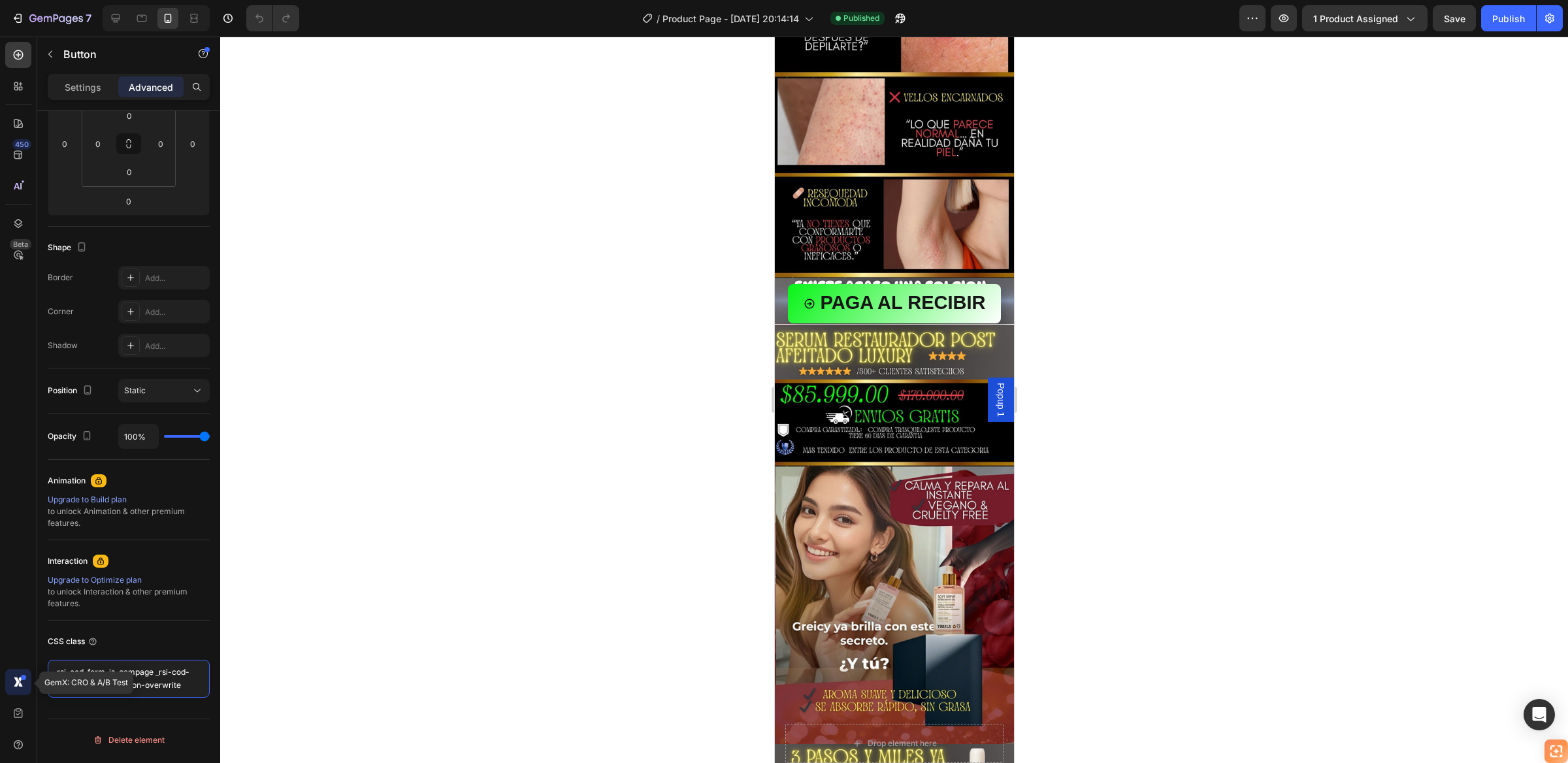
drag, startPoint x: 187, startPoint y: 691, endPoint x: 24, endPoint y: 673, distance: 164.0
click at [24, 673] on div "450 Beta GemX: CRO & A/B Test Sections(18) Elements(84) Section Element Hero Se…" at bounding box center [110, 400] width 220 height 727
paste textarea "gempages-button-overwrite _rsi-cod-form-is-gempag"
type textarea "_rsi-cod-form-gempages-button-overwrite _rsi-cod-form-is-gempage"
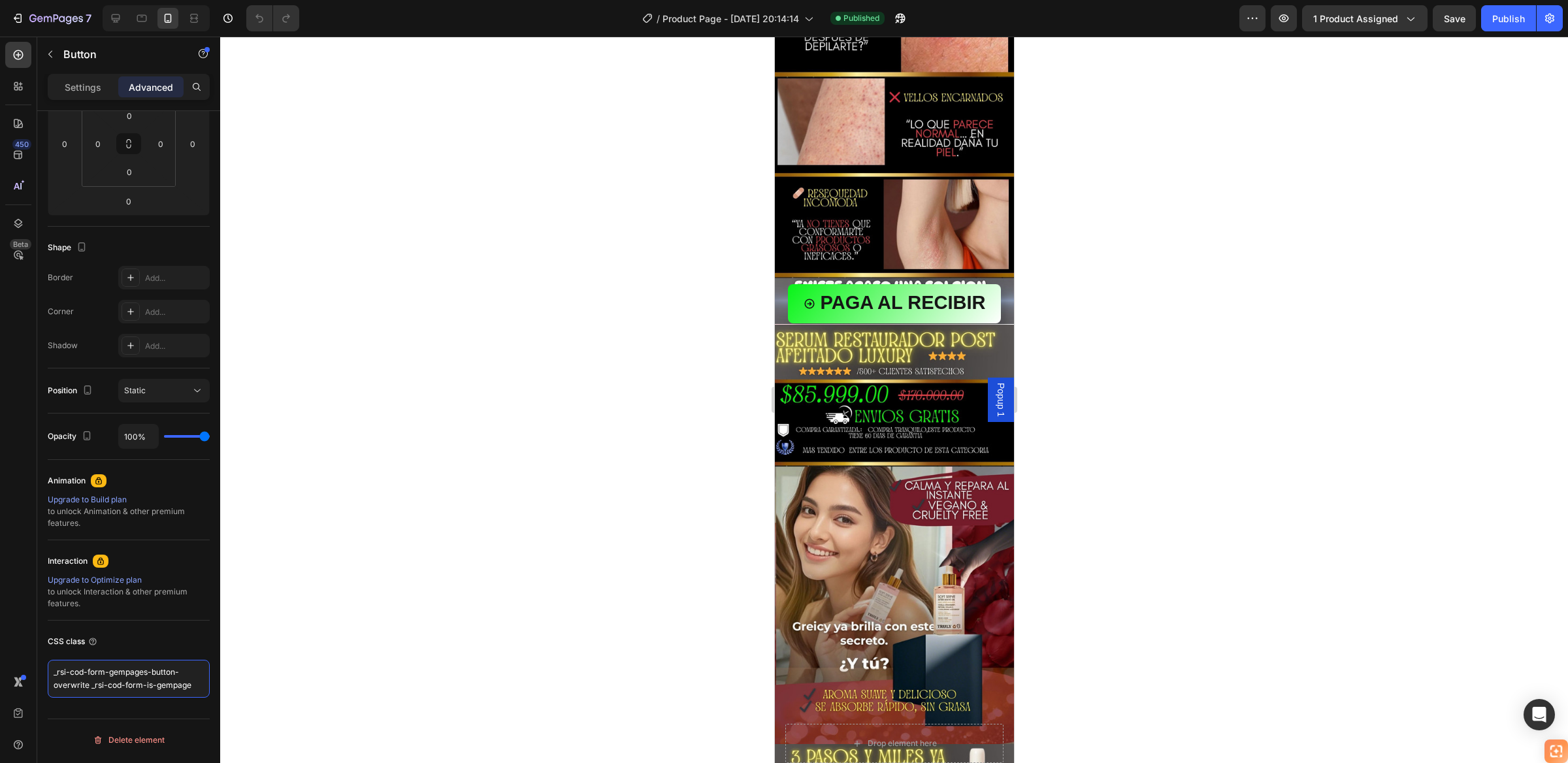
scroll to position [0, 0]
click at [385, 582] on div at bounding box center [894, 400] width 1348 height 727
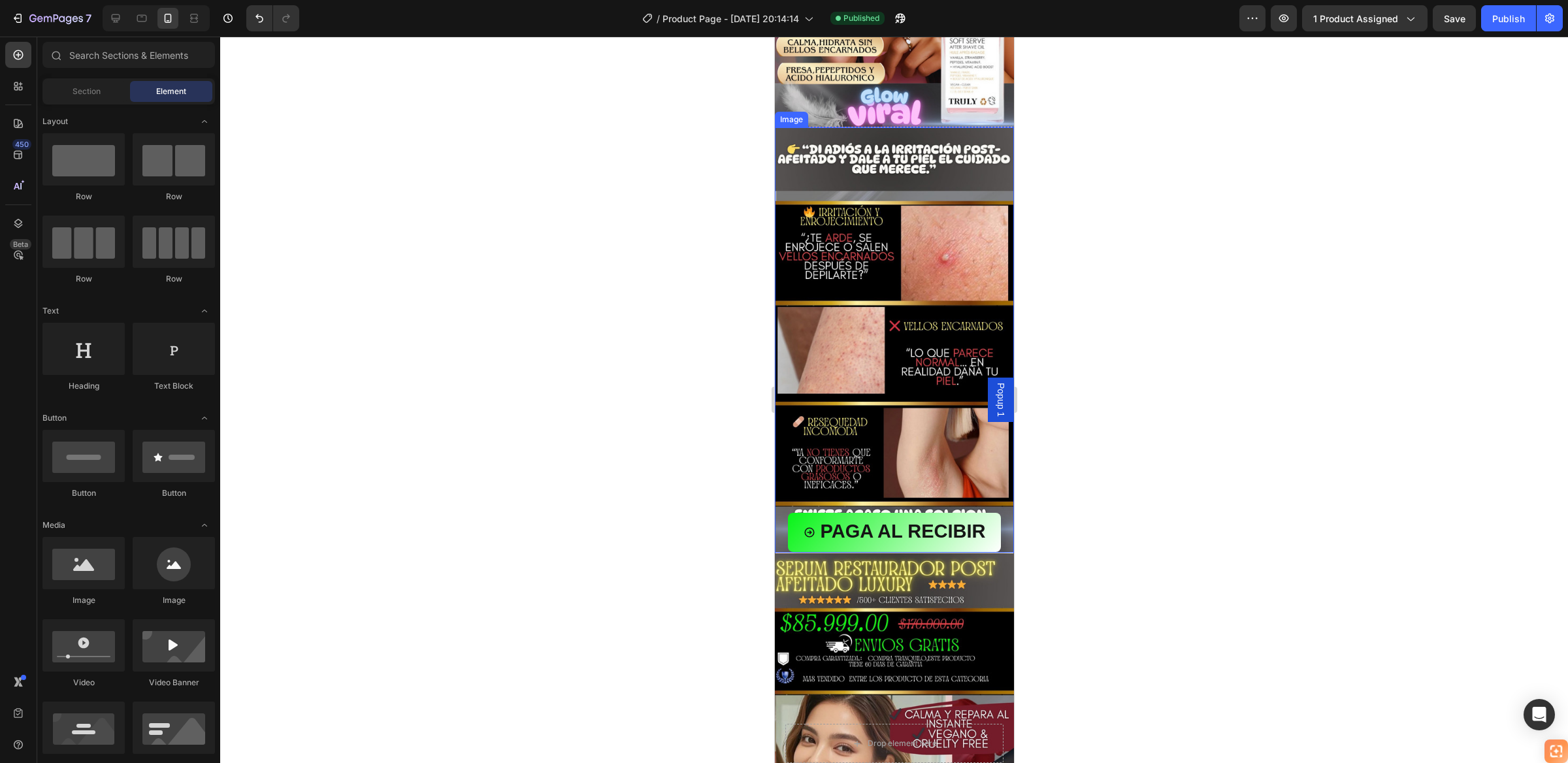
scroll to position [490, 0]
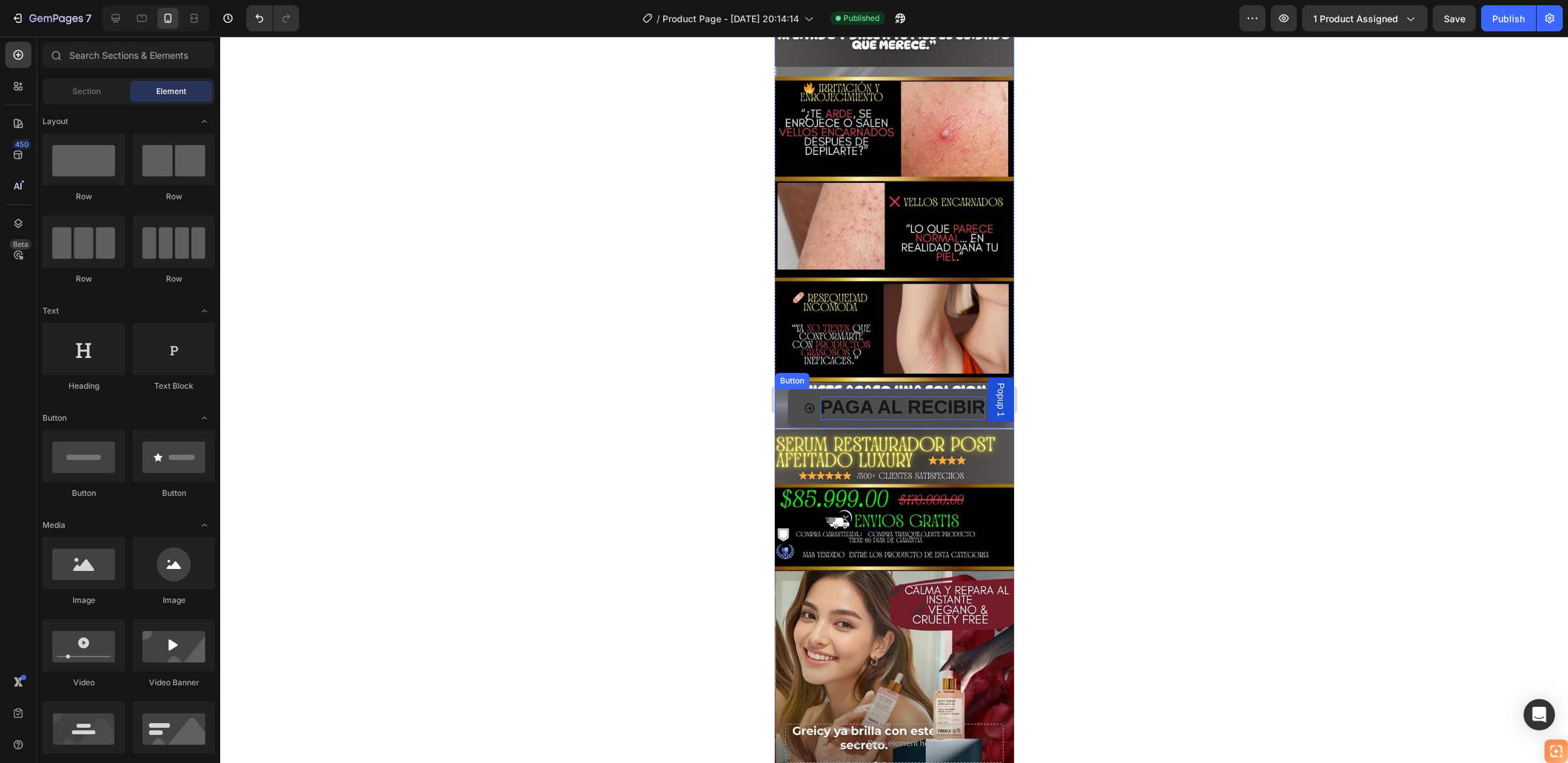
click at [886, 396] on span "PAGA AL RECIBIR" at bounding box center [902, 406] width 165 height 21
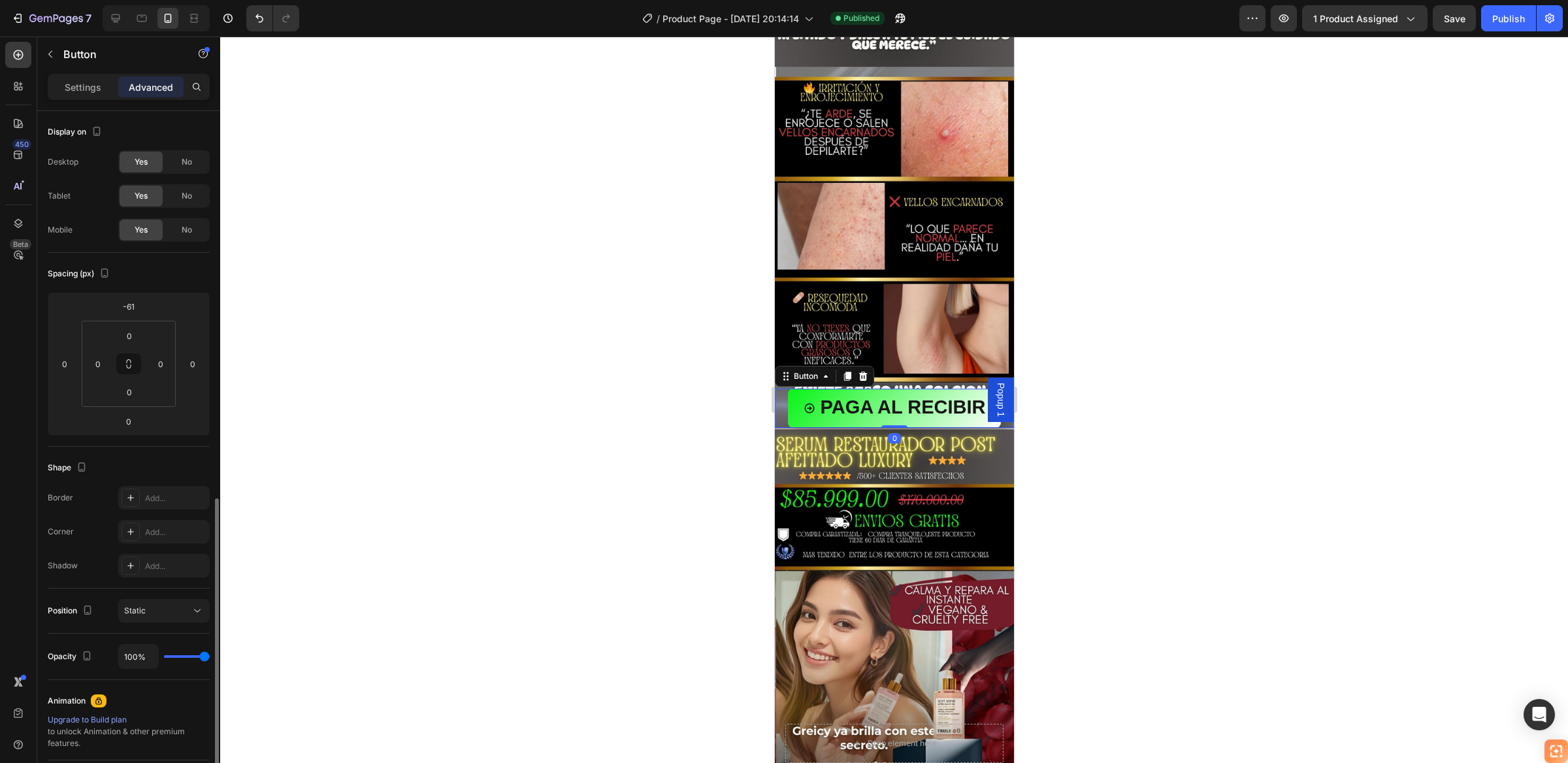
scroll to position [220, 0]
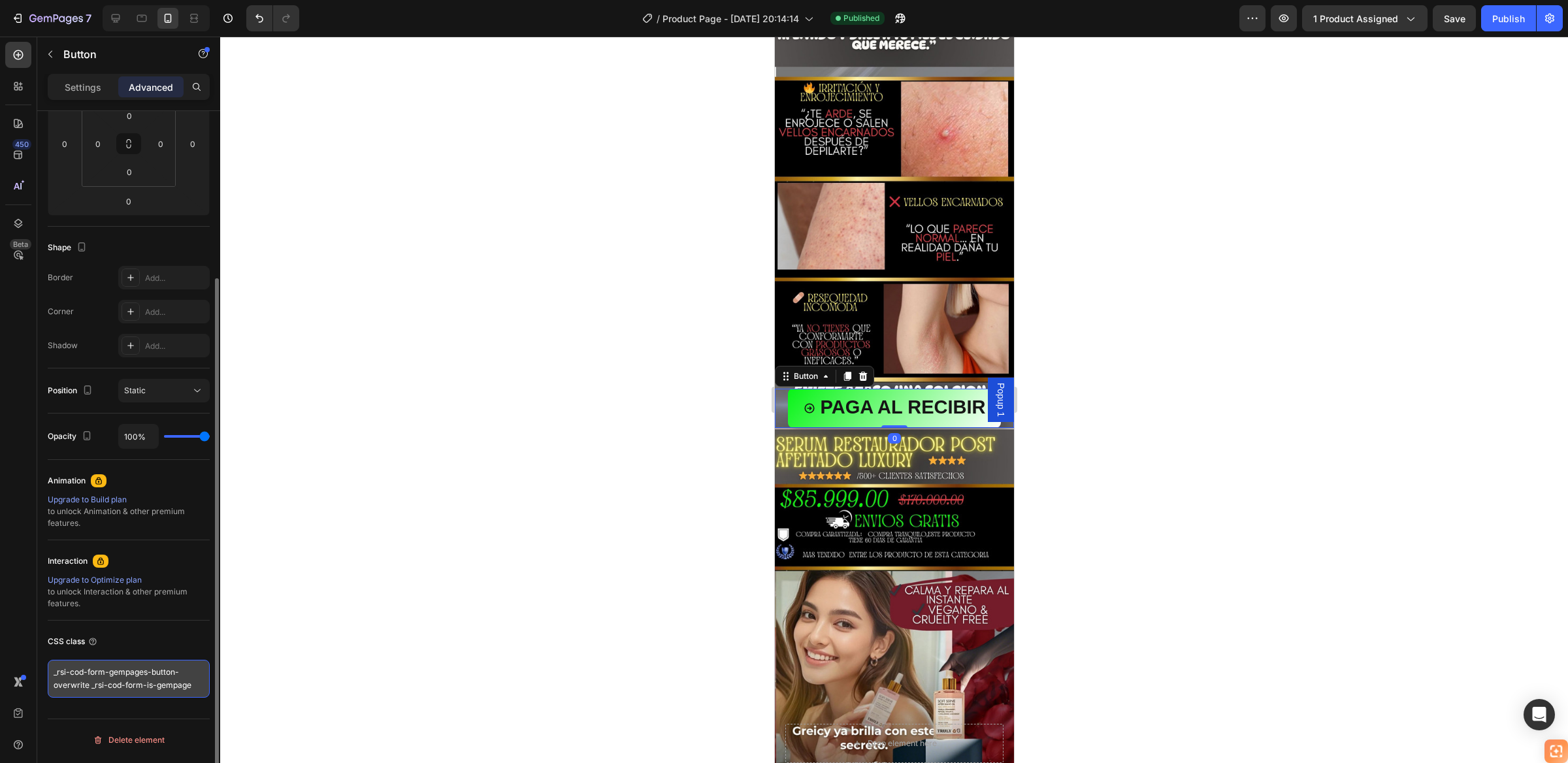
click at [162, 690] on textarea "_rsi-cod-form-gempages-button-overwrite _rsi-cod-form-is-gempage" at bounding box center [128, 679] width 162 height 38
drag, startPoint x: 189, startPoint y: 687, endPoint x: 36, endPoint y: 655, distance: 156.3
click at [36, 655] on div "450 Beta Sections(18) Elements(84) Section Element Hero Section Product Detail …" at bounding box center [110, 400] width 220 height 727
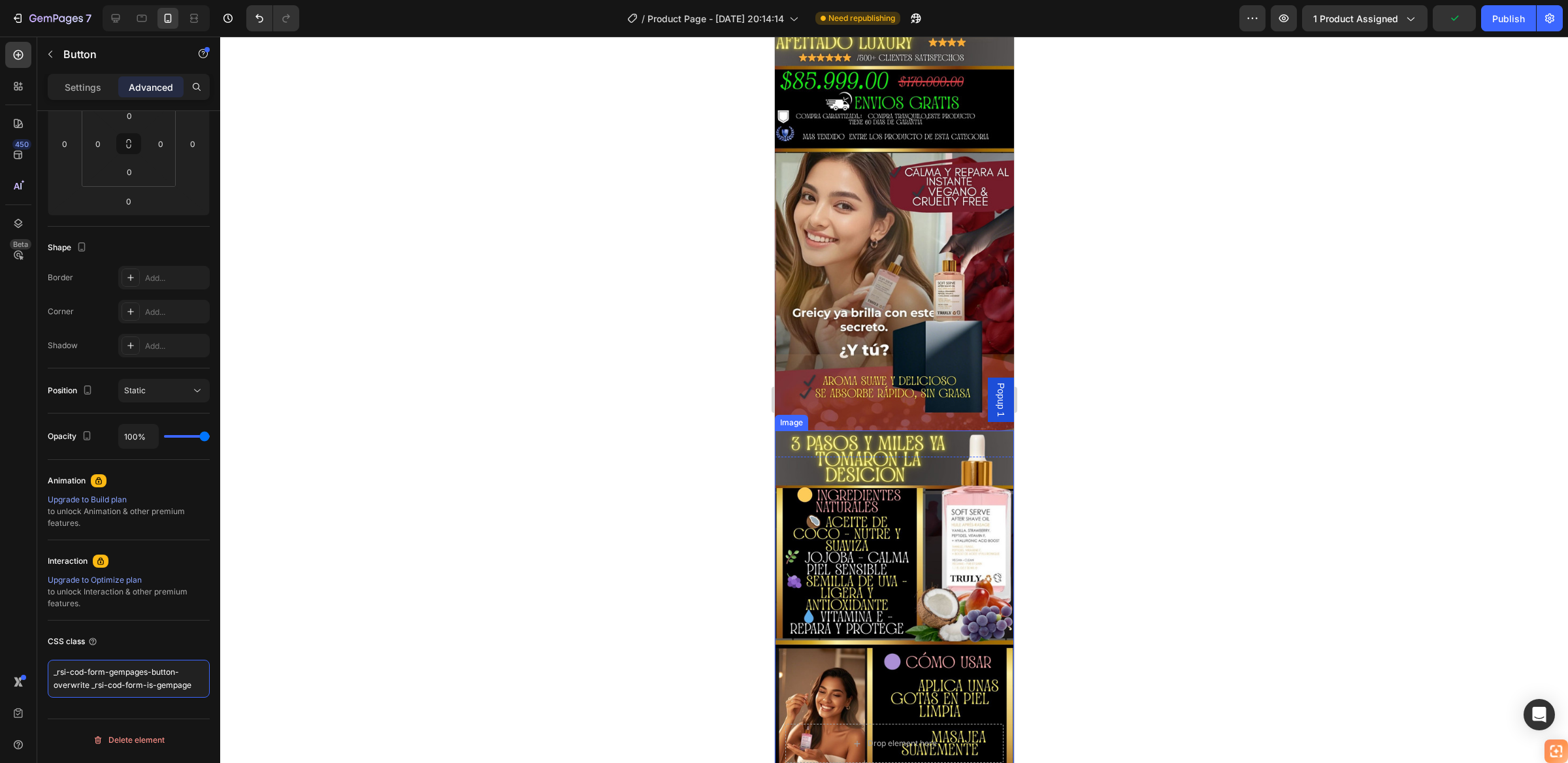
scroll to position [1078, 0]
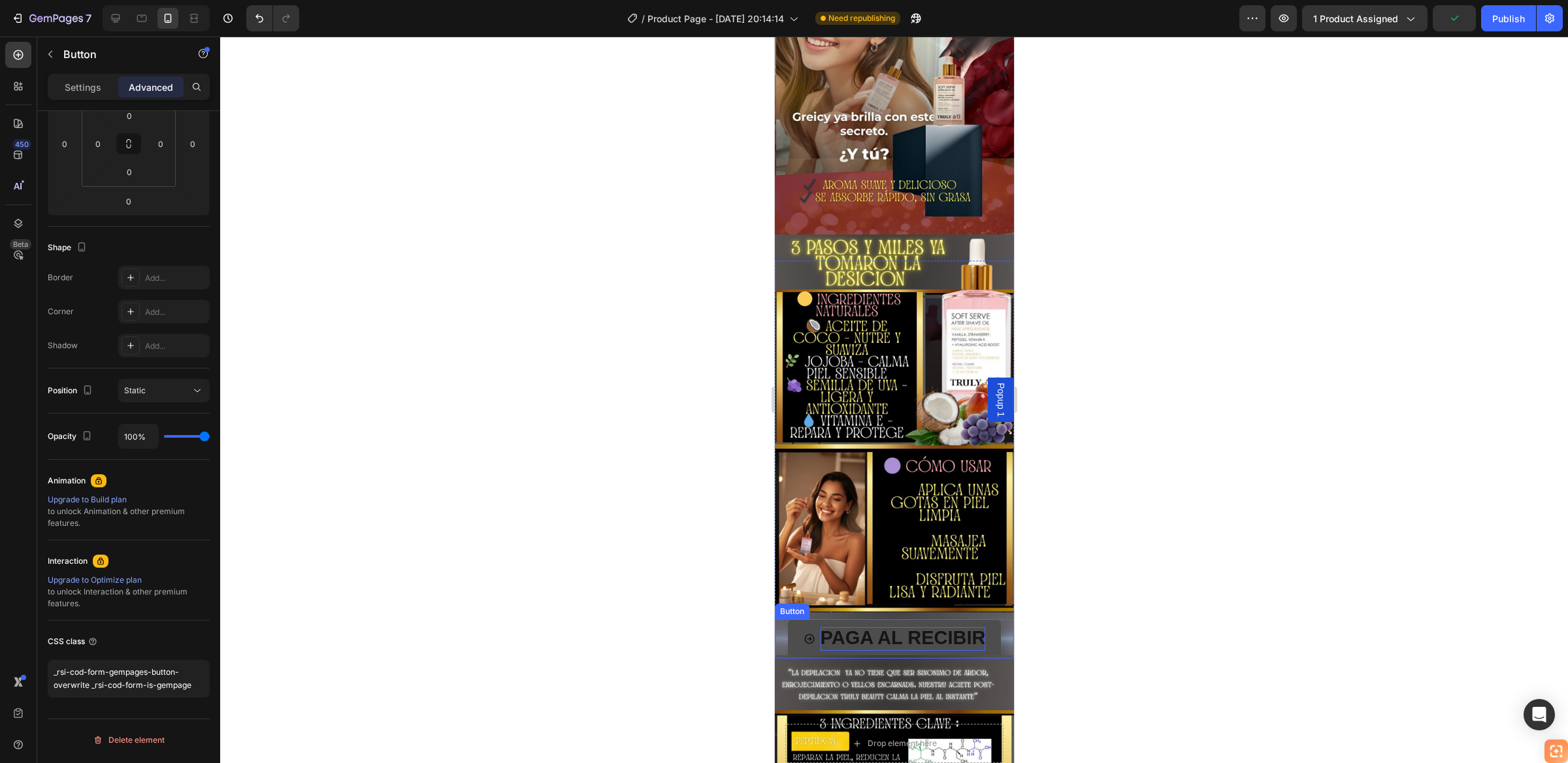
click at [868, 628] on span "PAGA AL RECIBIR" at bounding box center [902, 637] width 165 height 21
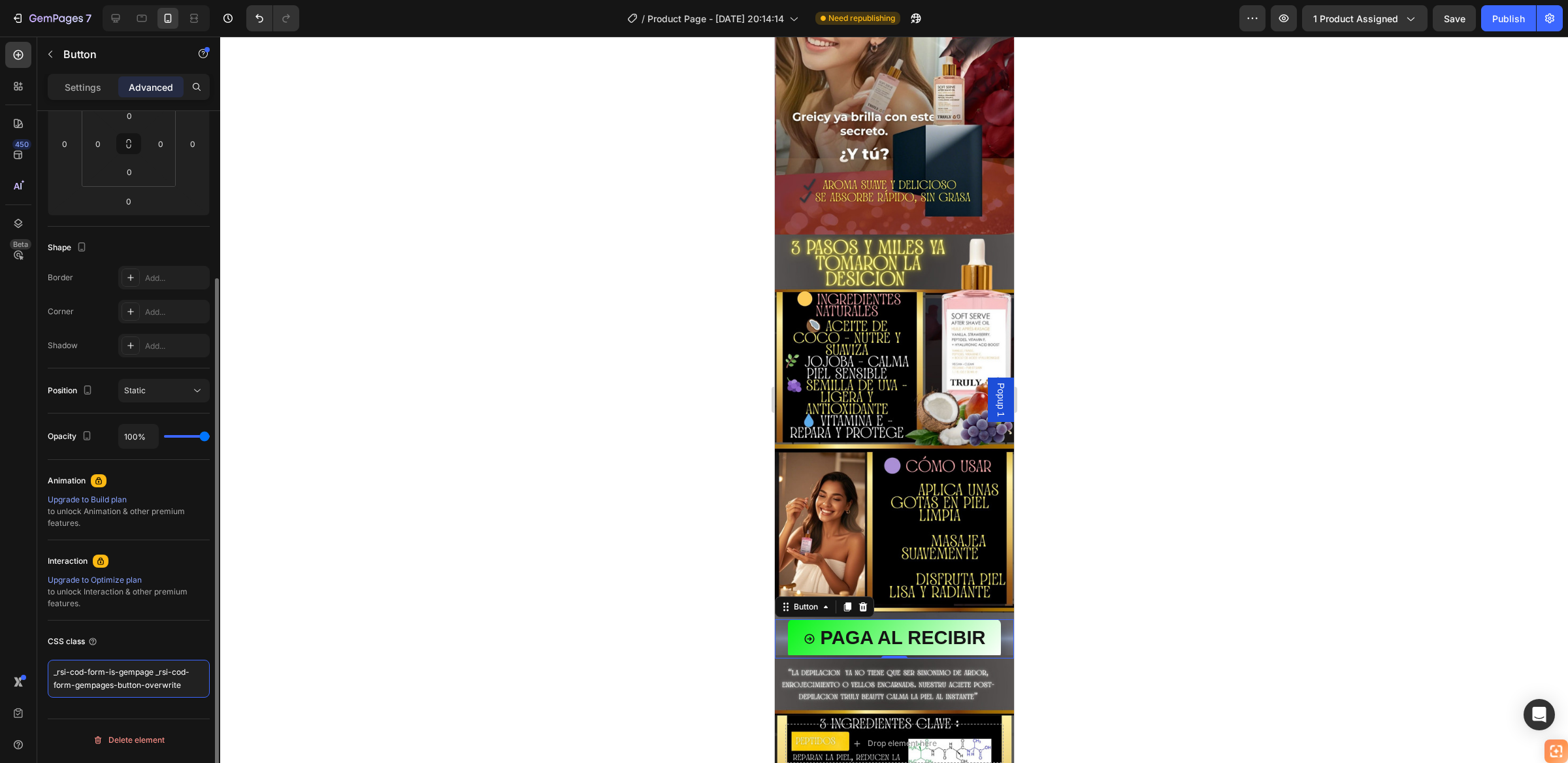
drag, startPoint x: 85, startPoint y: 684, endPoint x: 46, endPoint y: 671, distance: 41.1
click at [46, 671] on div "Display on Desktop Yes No Tablet Yes No Mobile Yes No Spacing (px) -62 0 0 0 0 …" at bounding box center [128, 344] width 183 height 907
type textarea "_rsi-cod-form-gempages-button-overwrite _rsi-cod-form-is-gempage"
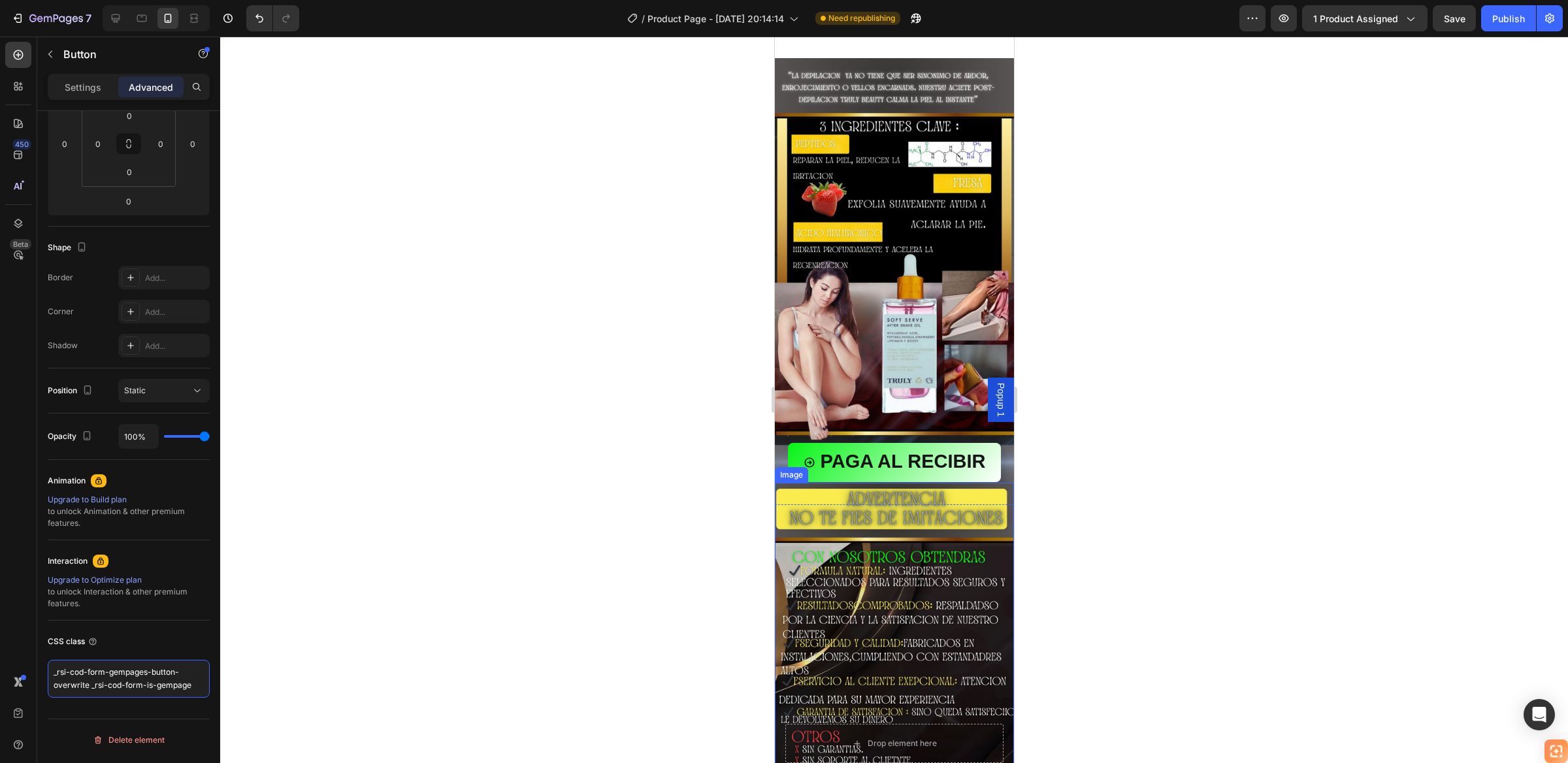
scroll to position [1666, 0]
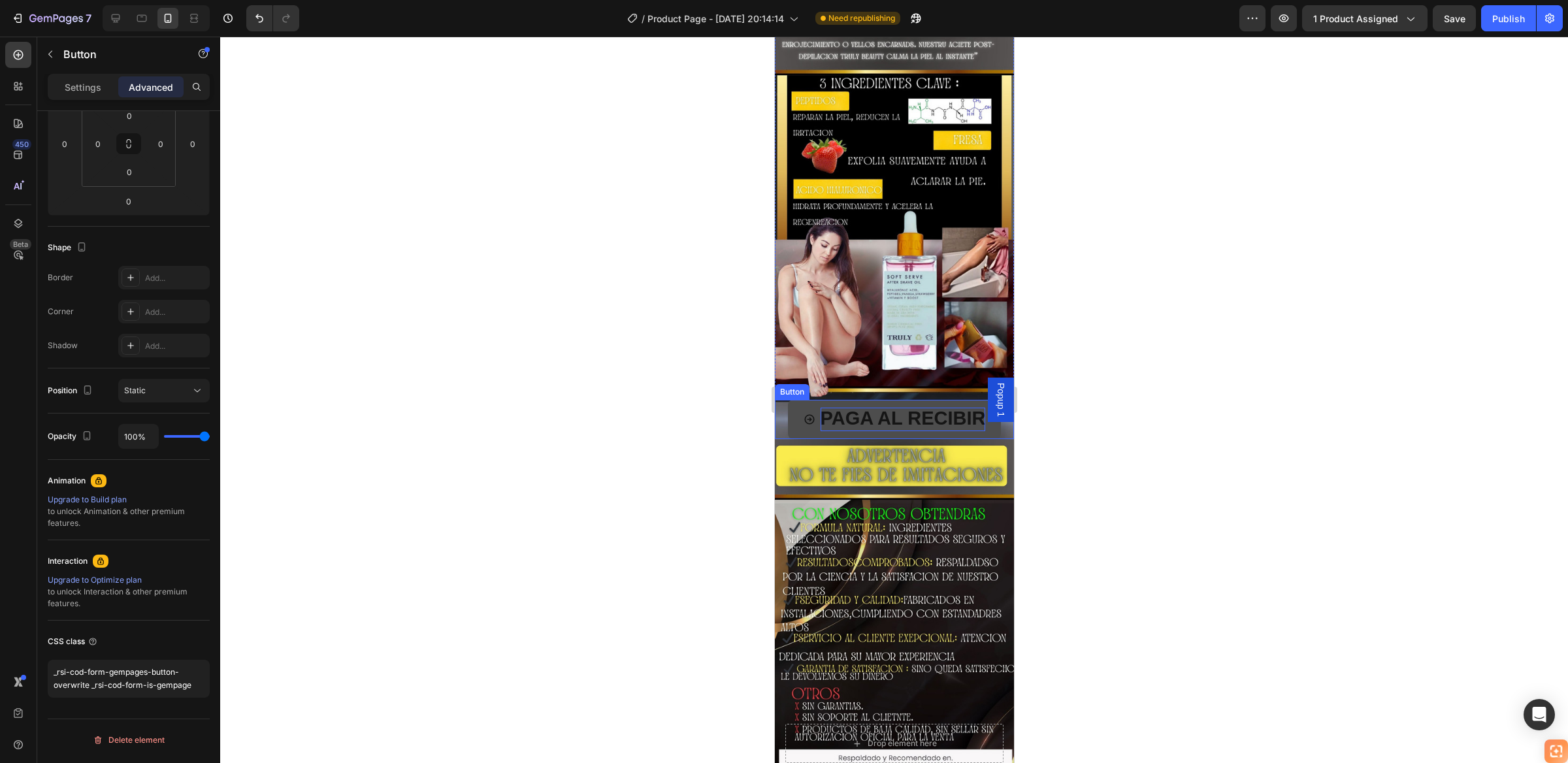
click at [924, 408] on span "PAGA AL RECIBIR" at bounding box center [902, 418] width 165 height 21
click at [803, 414] on icon at bounding box center [808, 419] width 12 height 12
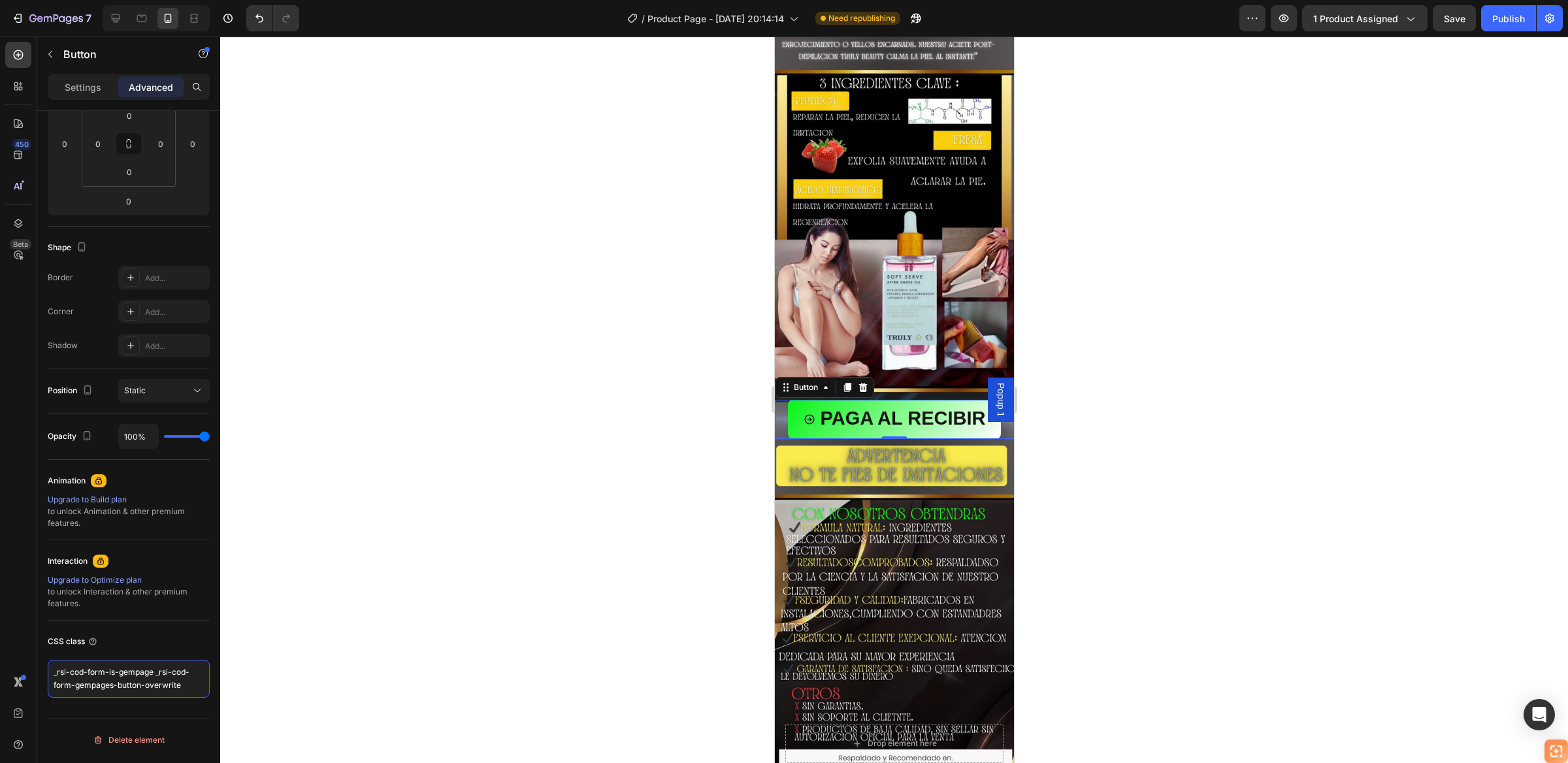
drag, startPoint x: 12, startPoint y: 677, endPoint x: -1, endPoint y: 675, distance: 13.2
click at [0, 0] on html "7 / Product Page - Aug 15, 20:14:14 Need republishing Preview 1 product assigne…" at bounding box center [784, 0] width 1568 height 0
paste textarea "gempages-button-overwrite _rsi-cod-form-is-gempag"
type textarea "_rsi-cod-form-gempages-button-overwrite _rsi-cod-form-is-gempage"
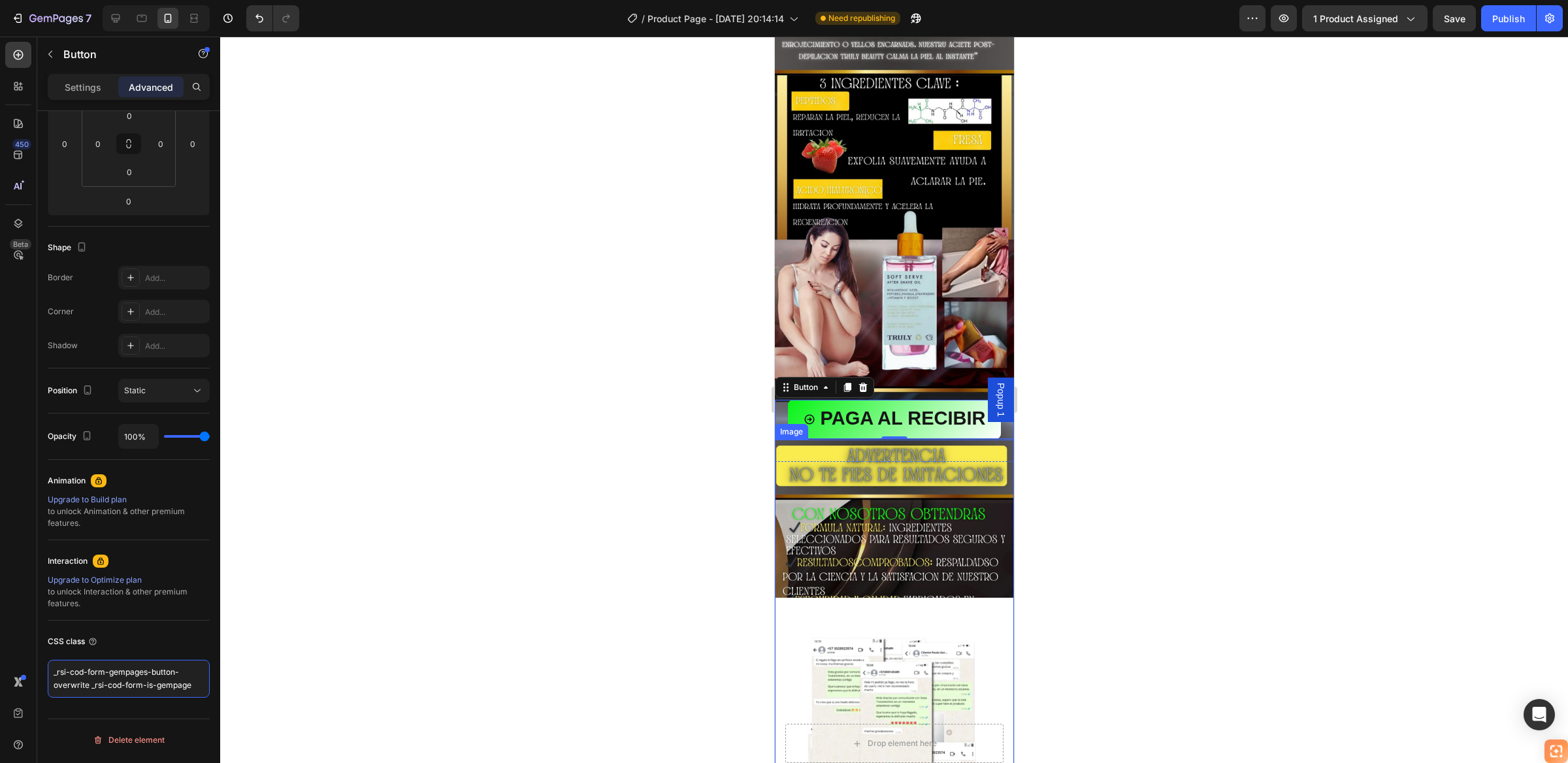
scroll to position [1960, 0]
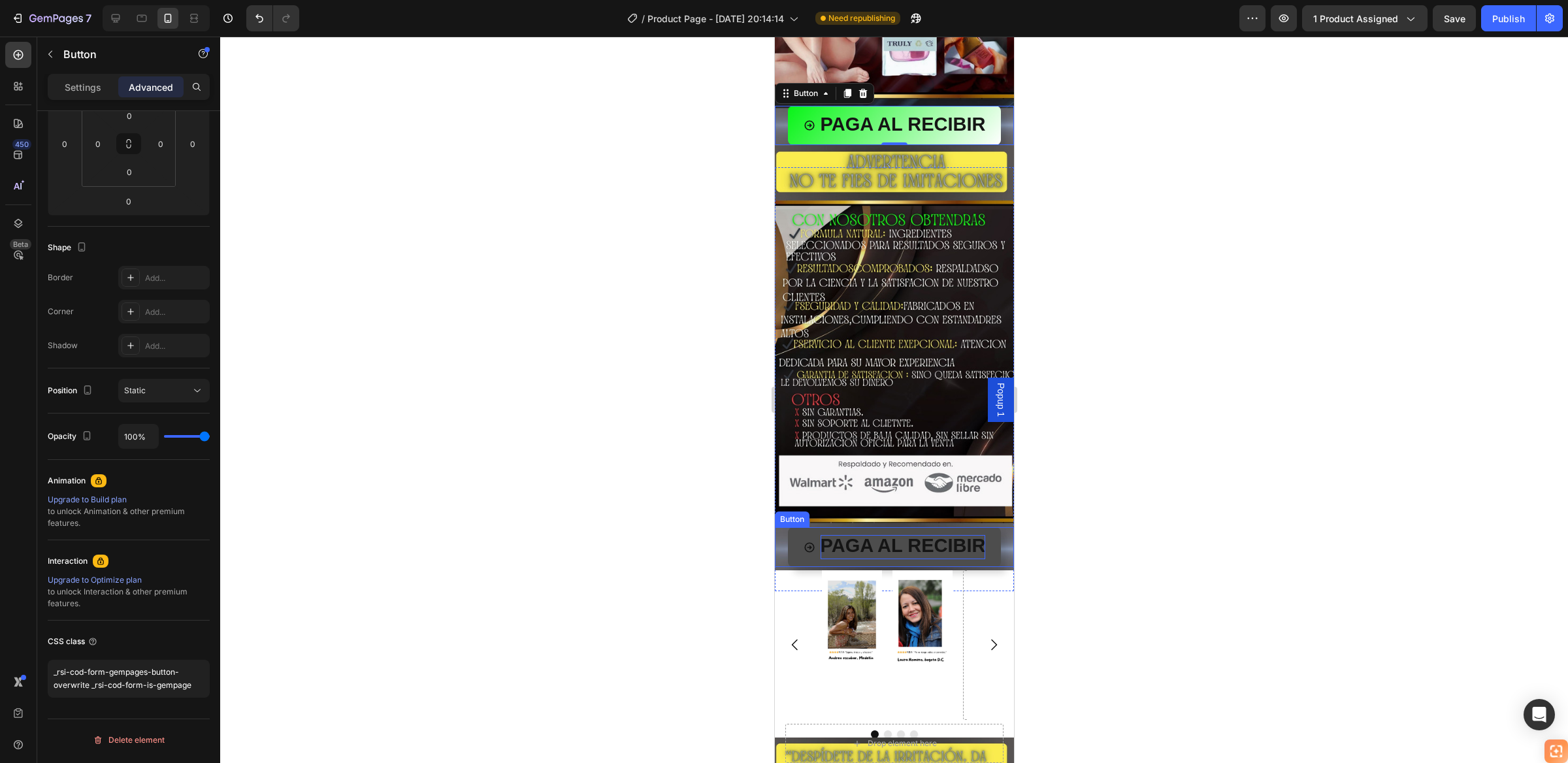
click at [932, 535] on span "PAGA AL RECIBIR" at bounding box center [902, 545] width 165 height 21
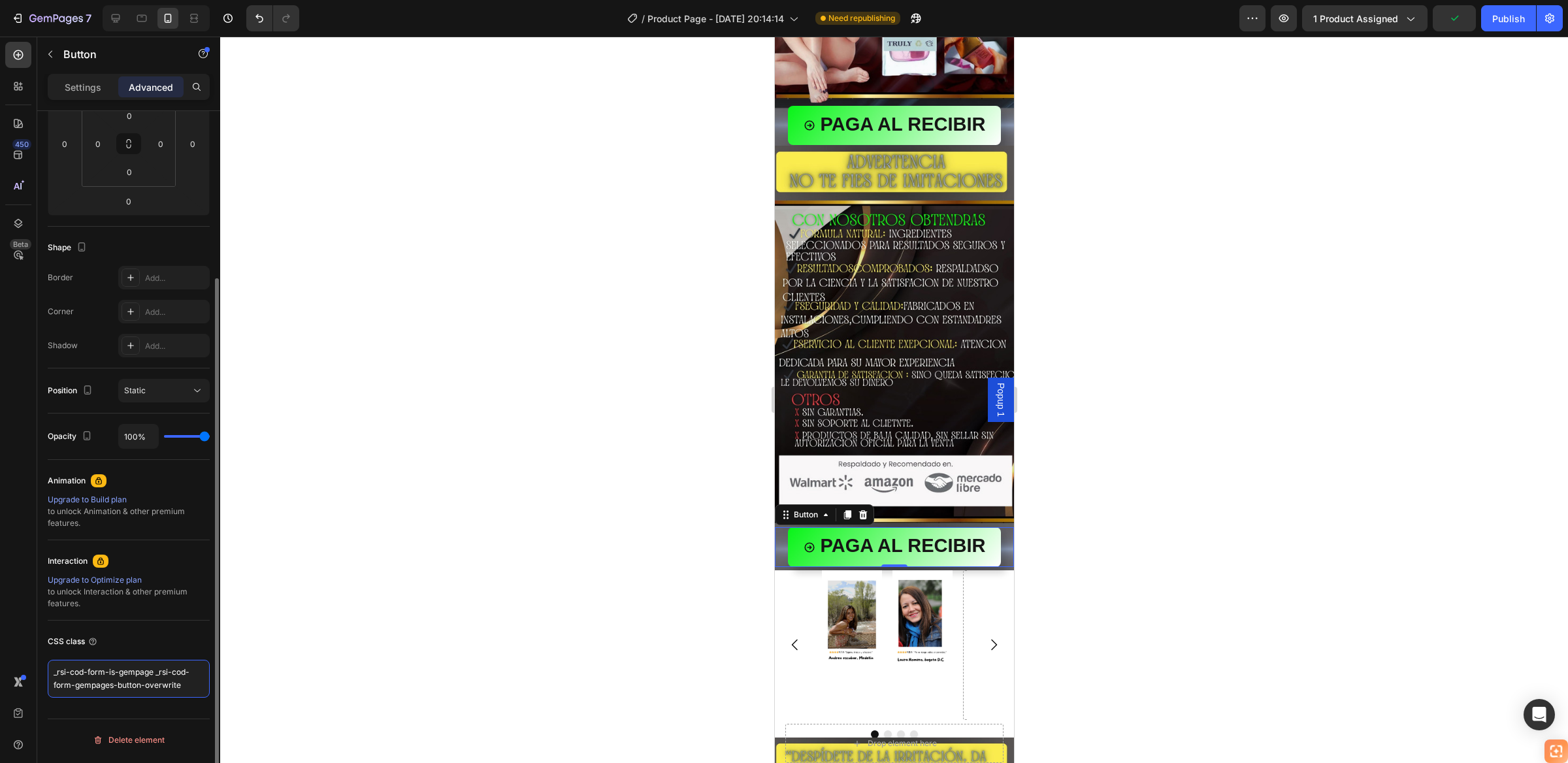
drag, startPoint x: 179, startPoint y: 686, endPoint x: 50, endPoint y: 675, distance: 129.5
click at [50, 675] on textarea "_rsi-cod-form-is-gempage _rsi-cod-form-gempages-button-overwrite" at bounding box center [128, 679] width 162 height 38
type textarea "_rsi-cod-form-gempages-button-overwrite _rsi-cod-form-is-gempage"
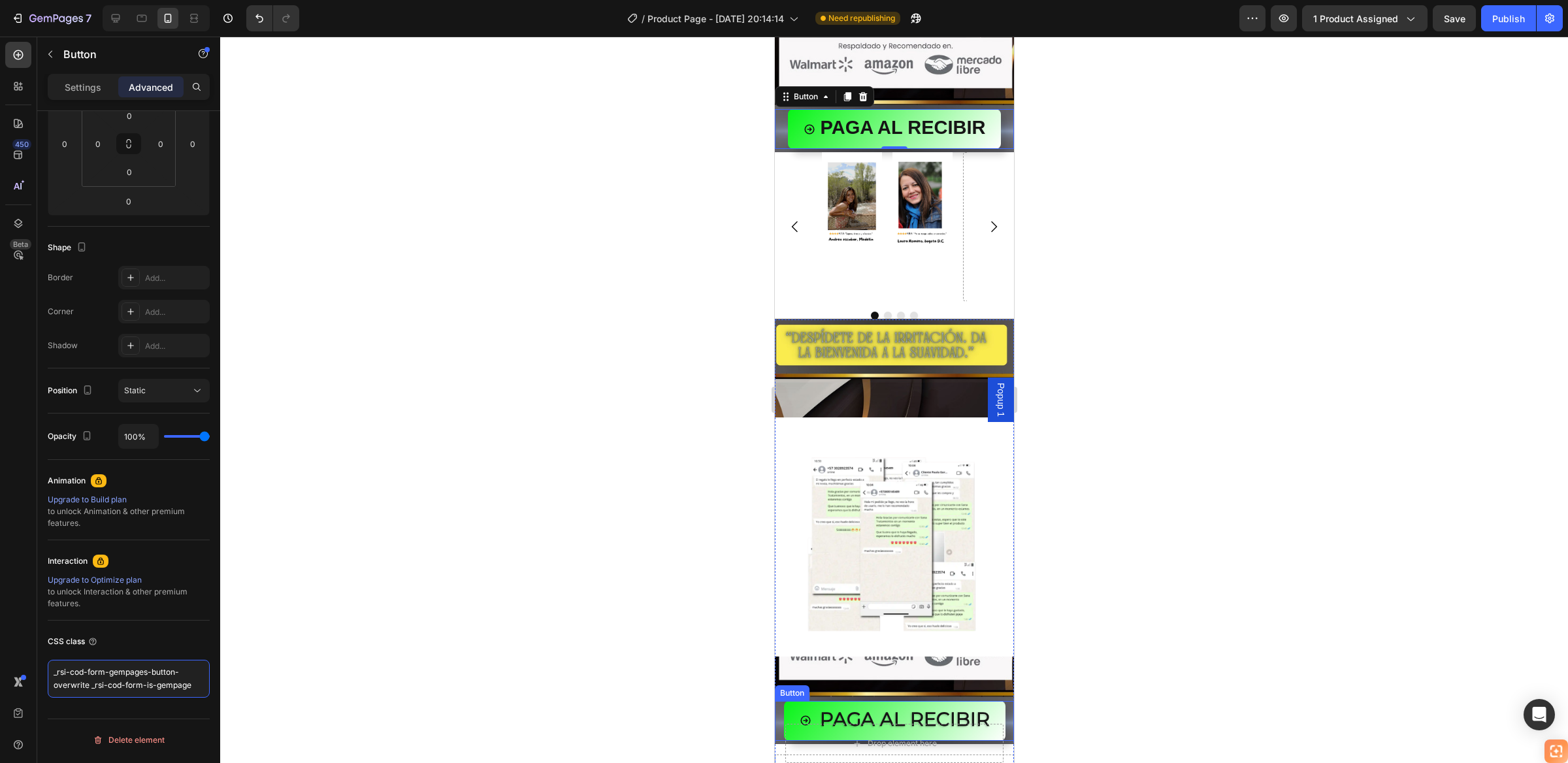
scroll to position [2451, 0]
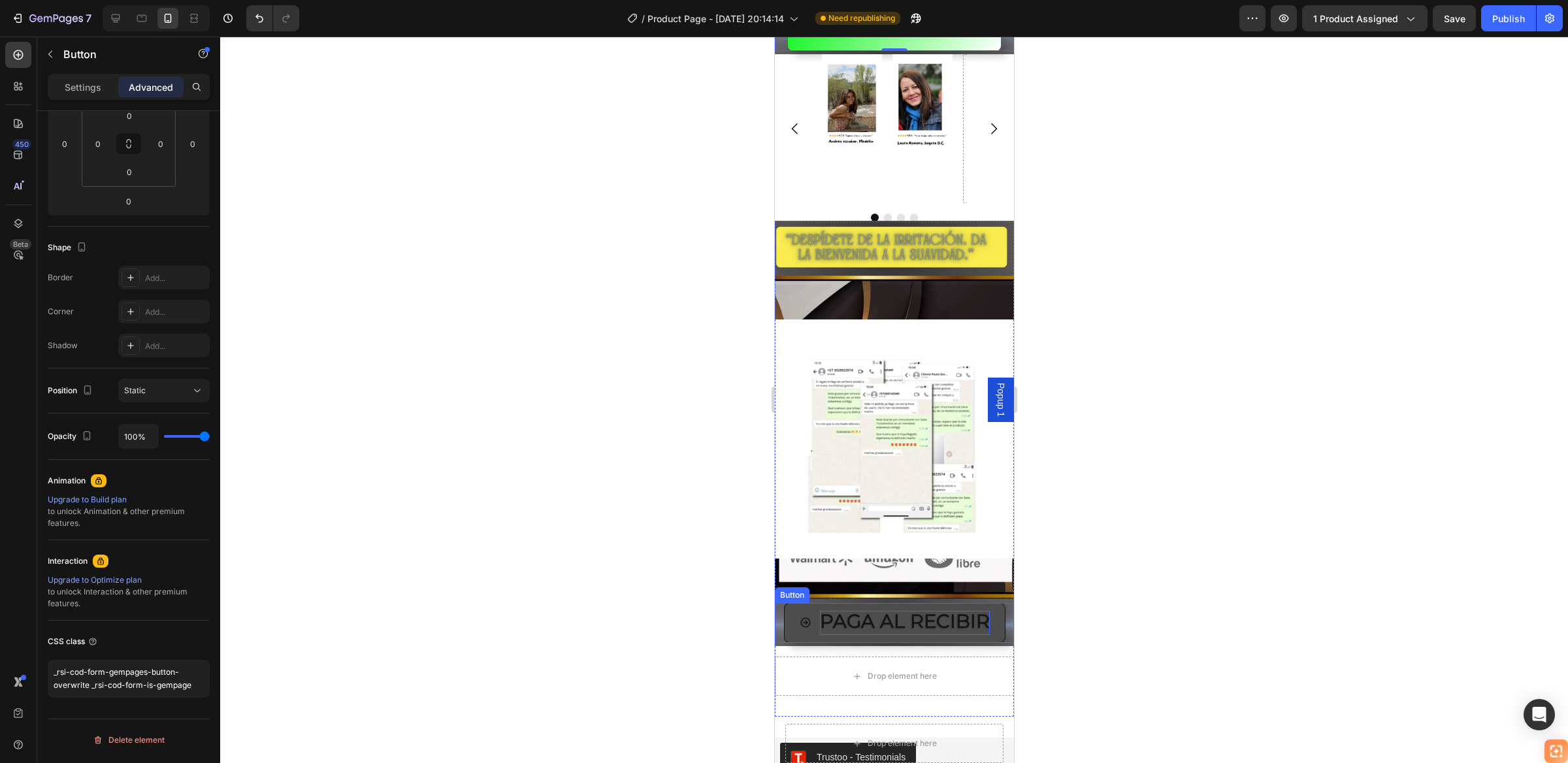
click at [906, 609] on span "PAGA AL RECIBIR" at bounding box center [904, 620] width 170 height 23
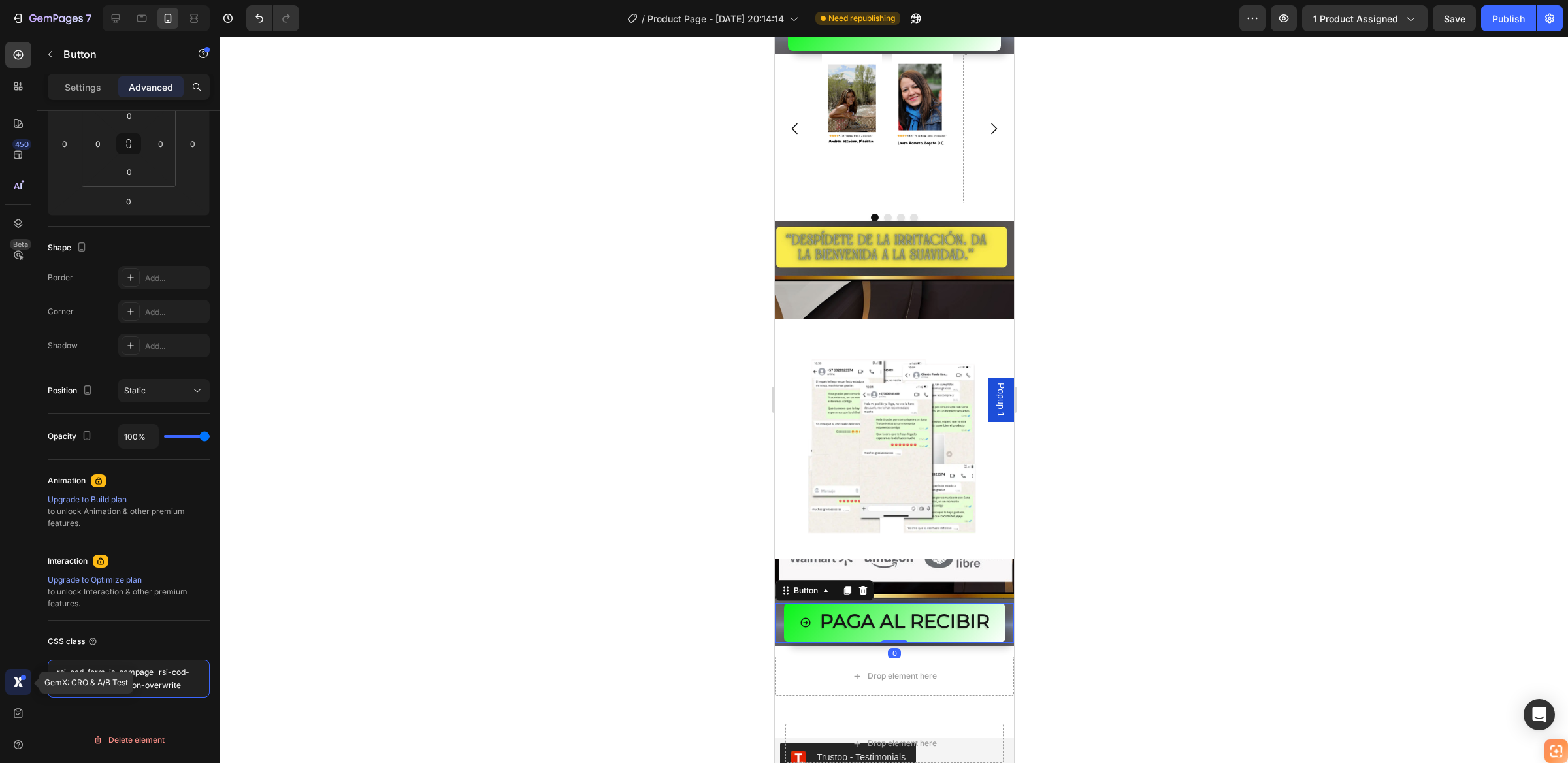
drag, startPoint x: 182, startPoint y: 687, endPoint x: 23, endPoint y: 673, distance: 159.6
click at [23, 673] on div "450 Beta GemX: CRO & A/B Test Sections(18) Elements(84) Section Element Hero Se…" at bounding box center [110, 400] width 220 height 727
paste textarea "gempages-button-overwrite _rsi-cod-form-is-gempag"
type textarea "_rsi-cod-form-gempages-button-overwrite _rsi-cod-form-is-gempage"
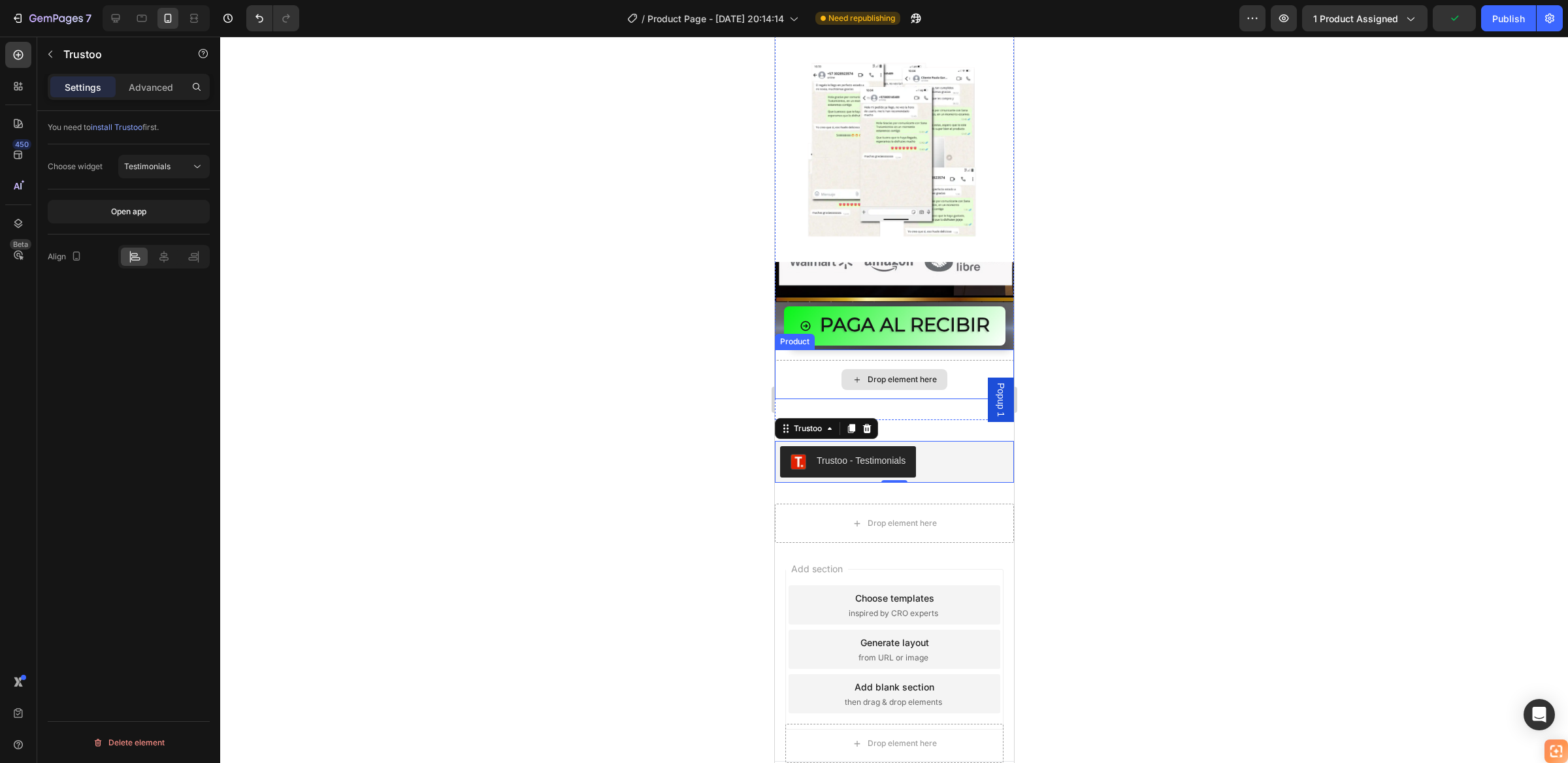
scroll to position [0, 0]
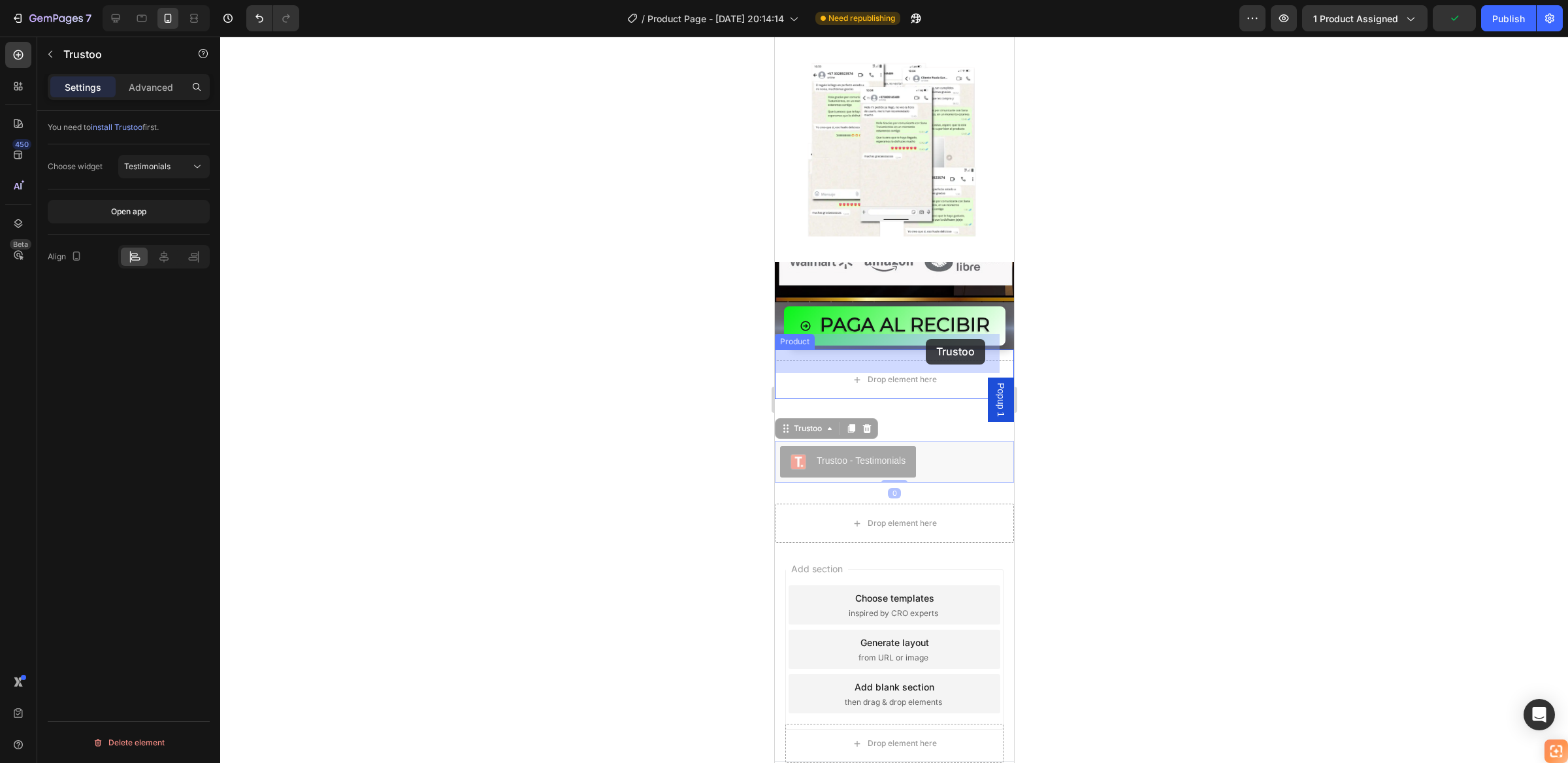
drag, startPoint x: 895, startPoint y: 430, endPoint x: 923, endPoint y: 340, distance: 94.3
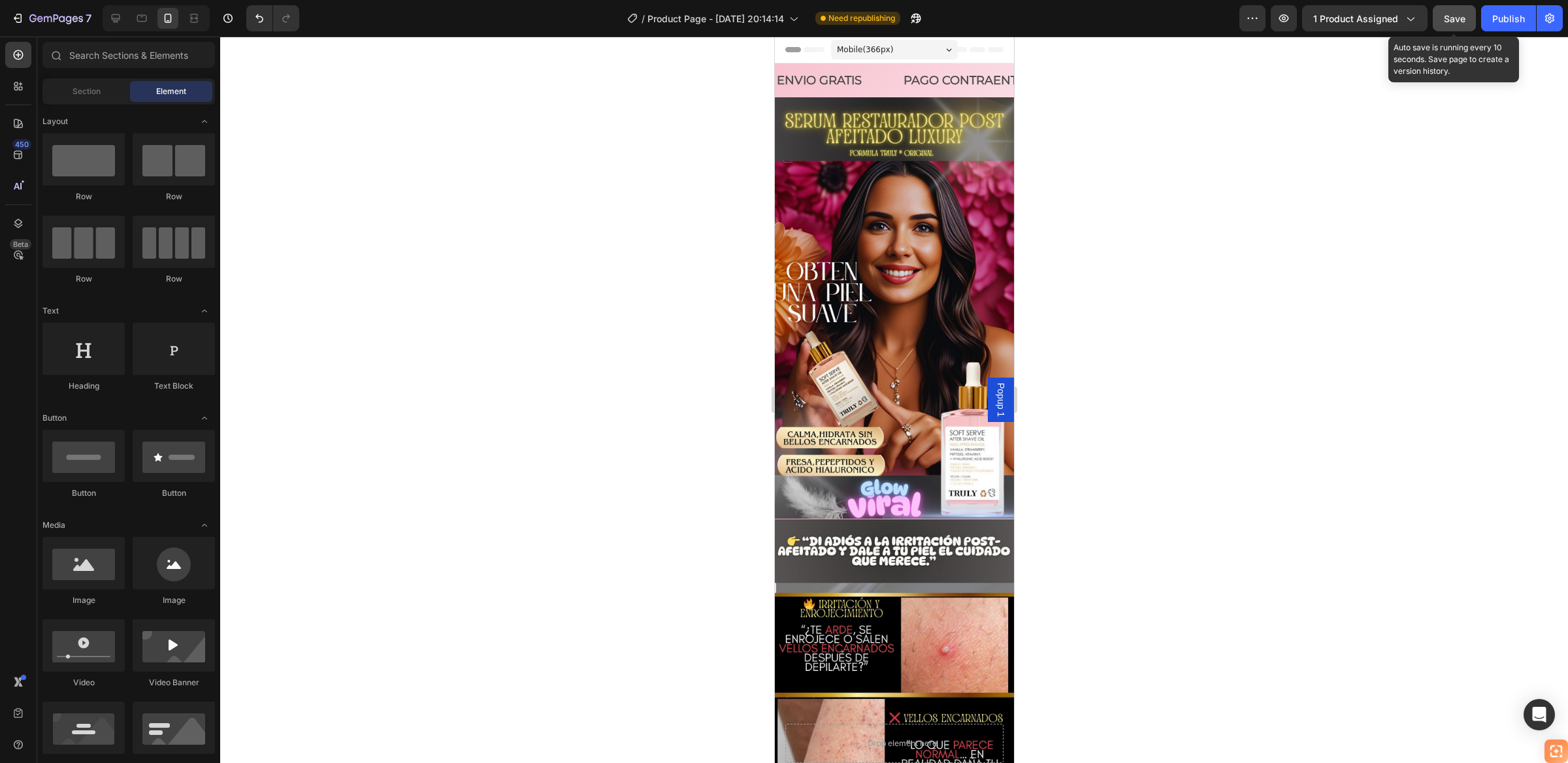
click at [1464, 15] on span "Save" at bounding box center [1454, 18] width 22 height 11
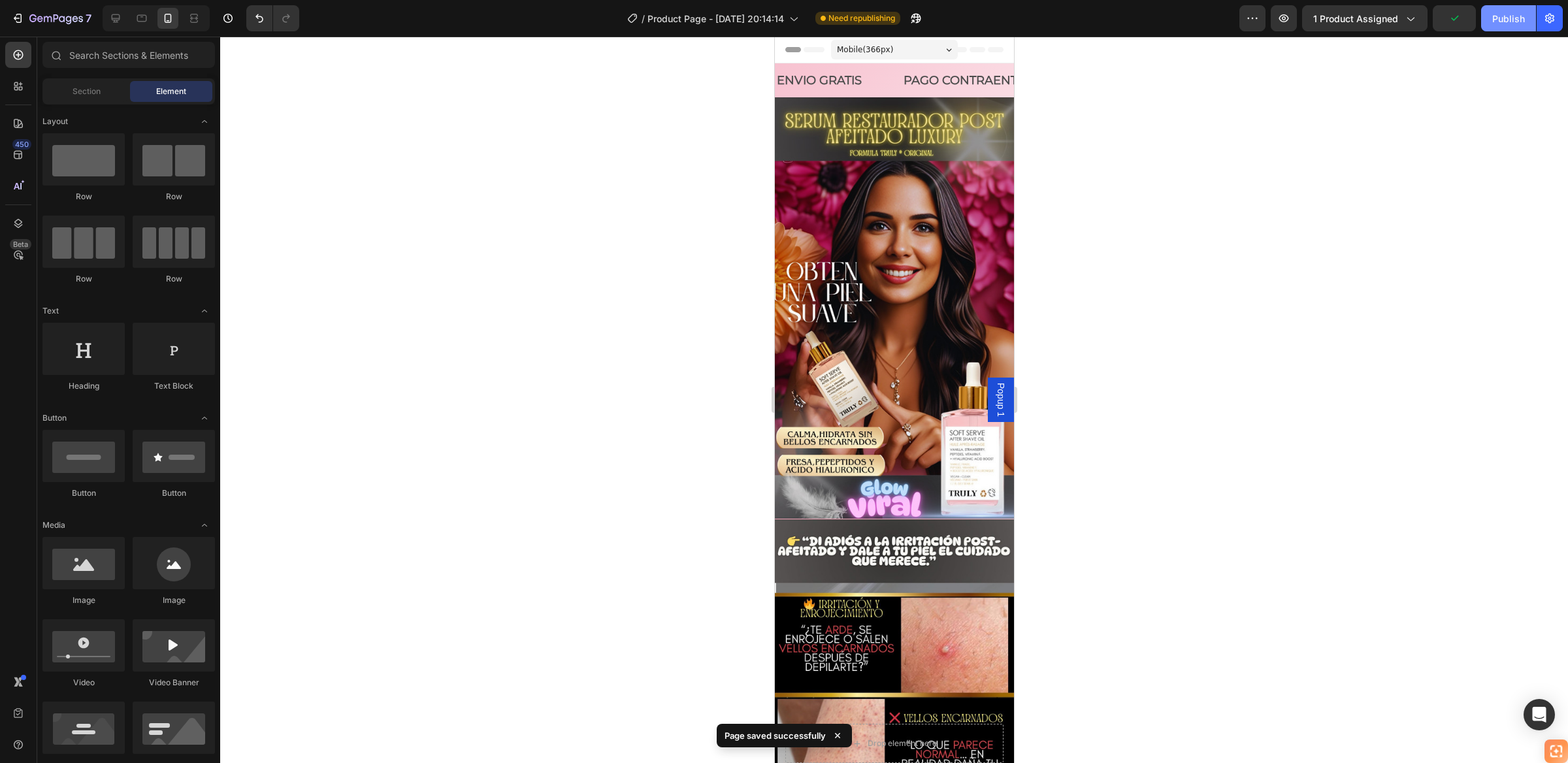
click at [1501, 18] on div "Publish" at bounding box center [1508, 18] width 32 height 14
click at [23, 15] on icon "button" at bounding box center [17, 18] width 13 height 13
